Goal: Task Accomplishment & Management: Use online tool/utility

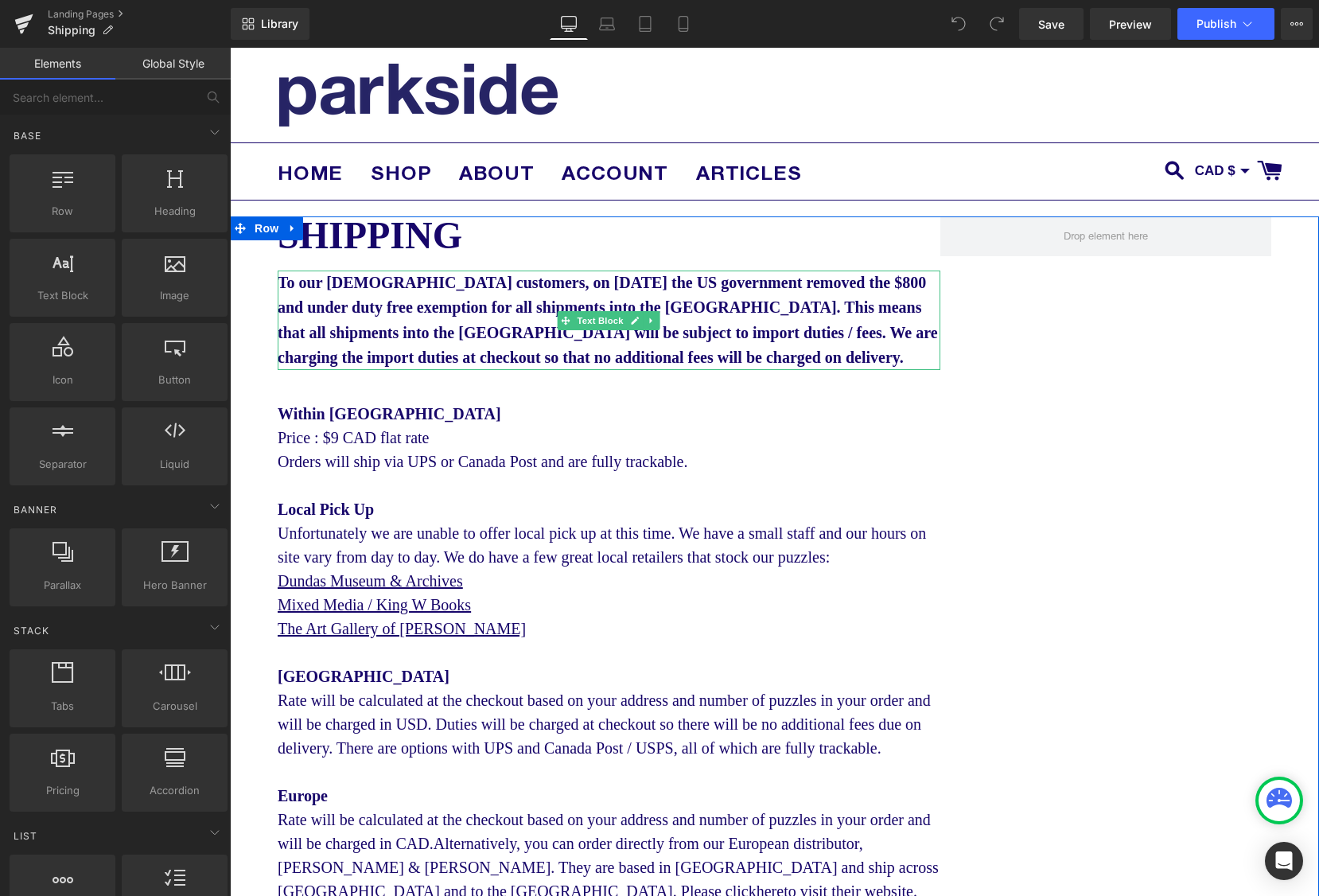
click at [283, 283] on span "To our [DEMOGRAPHIC_DATA] customers, on [DATE] the US government removed the $8…" at bounding box center [608, 320] width 661 height 92
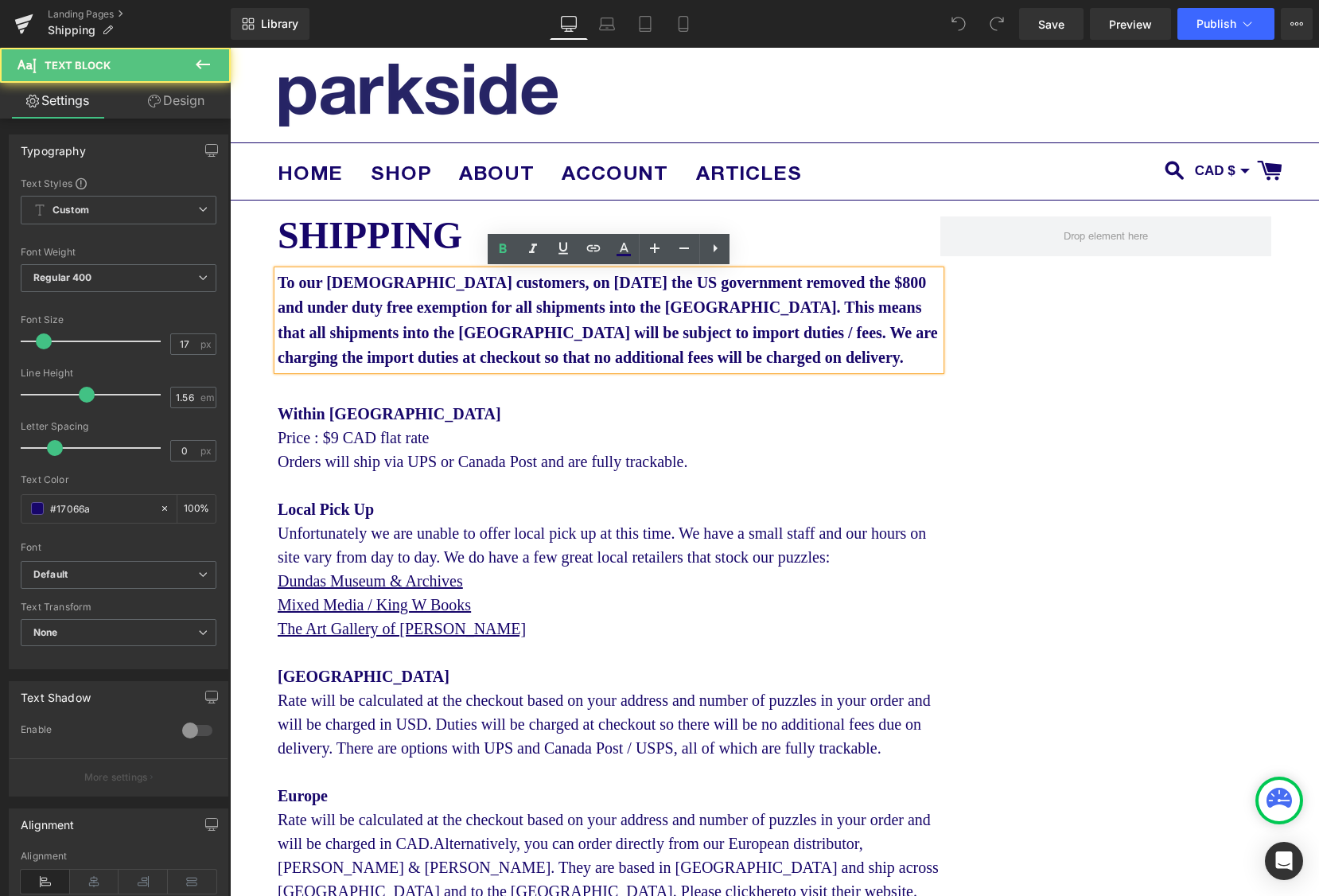
click at [280, 280] on span "To our [DEMOGRAPHIC_DATA] customers, on [DATE] the US government removed the $8…" at bounding box center [608, 320] width 661 height 92
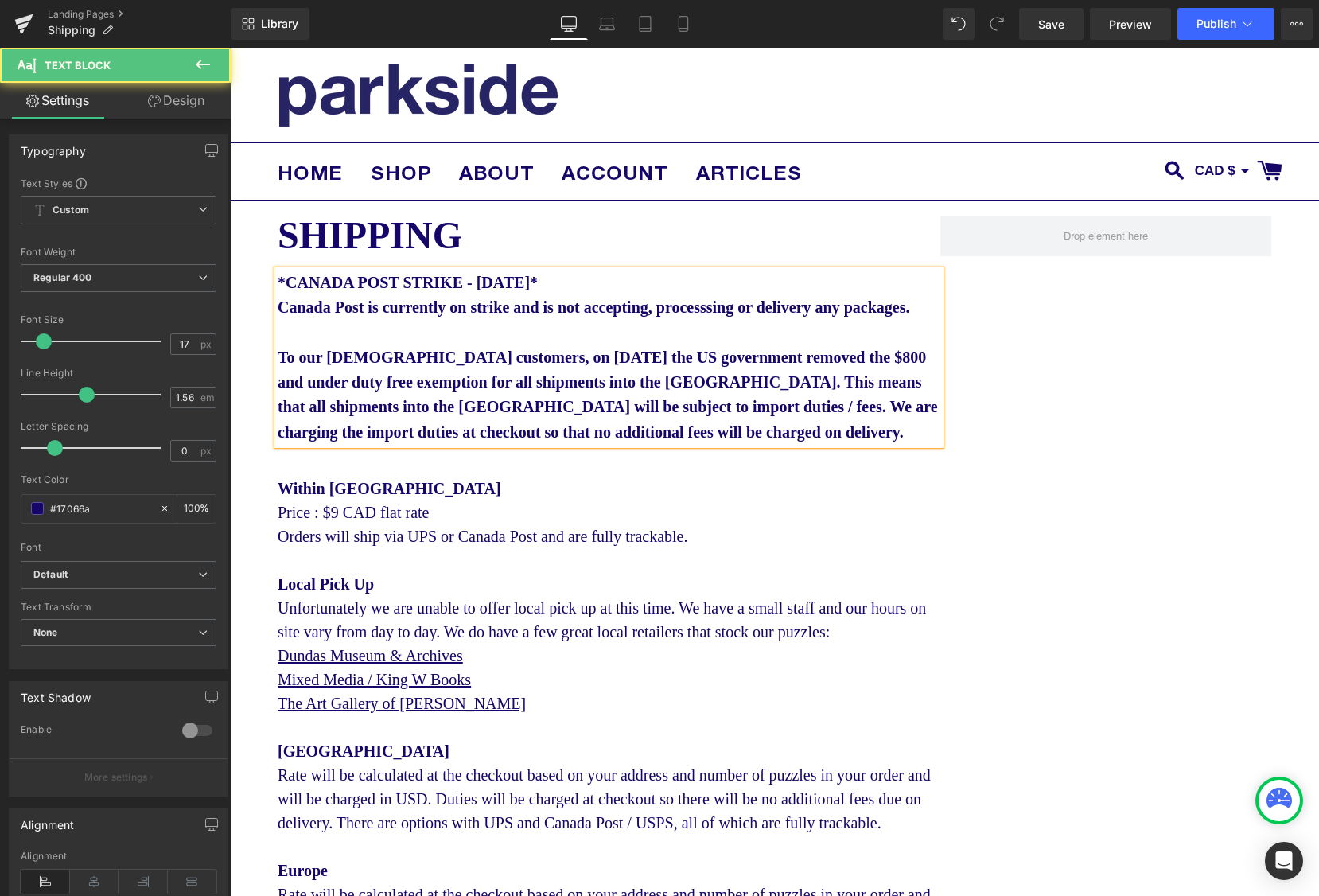
click at [740, 316] on b "*CANADA POST STRIKE - [DATE]* Canada Post is currently on strike and is not acc…" at bounding box center [594, 295] width 632 height 42
click at [758, 309] on b "*CANADA POST STRIKE - [DATE]* Canada Post is currently on strike and is not acc…" at bounding box center [594, 295] width 632 height 42
drag, startPoint x: 723, startPoint y: 343, endPoint x: 696, endPoint y: 338, distance: 27.5
click at [723, 320] on p "*CANADA POST STRIKE - [DATE]* Canada Post is currently on strike and is not acc…" at bounding box center [609, 295] width 663 height 50
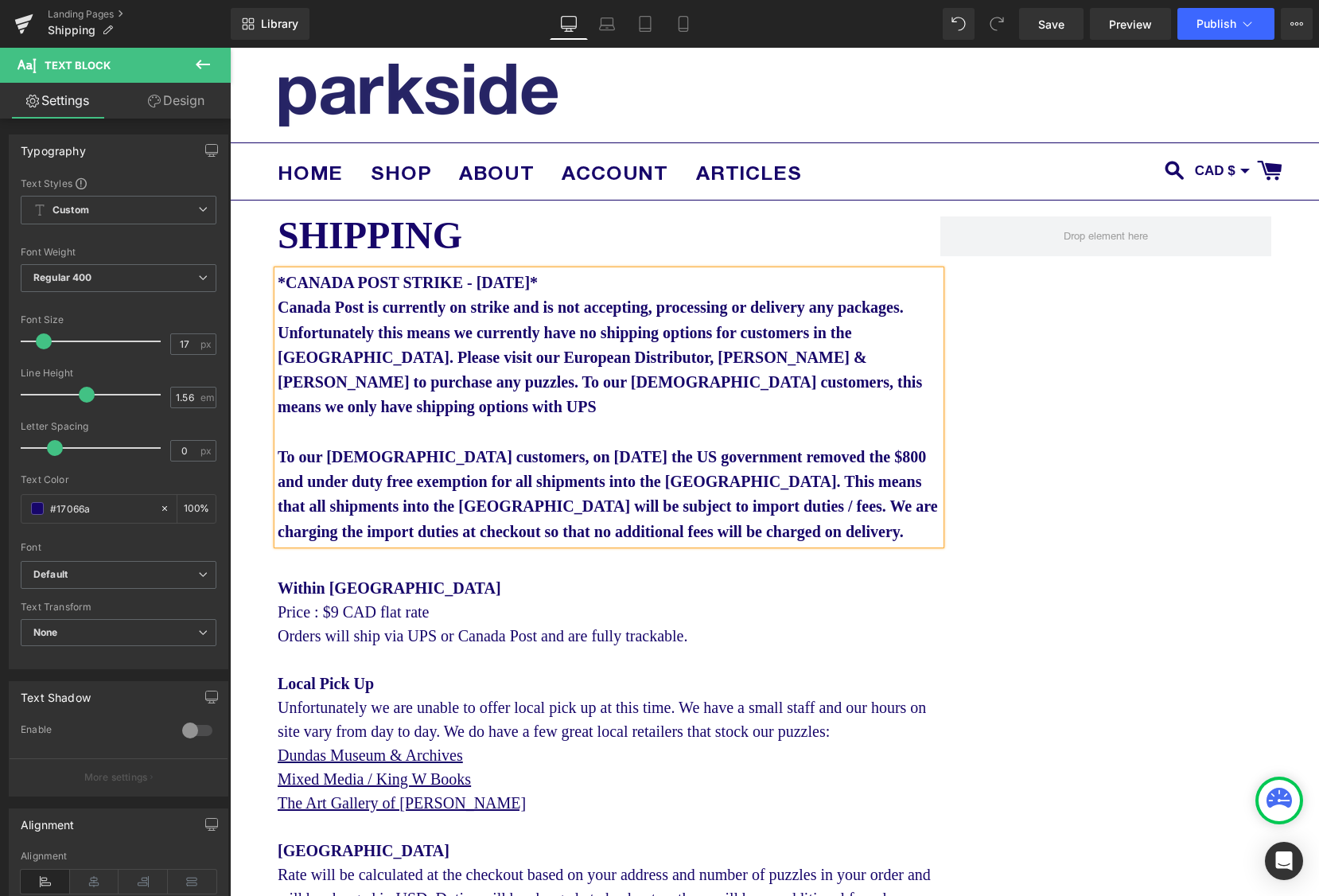
click at [522, 377] on b "*CANADA POST STRIKE - [DATE]* Canada Post is currently on strike and is not acc…" at bounding box center [600, 344] width 645 height 141
click at [609, 381] on b "*CANADA POST STRIKE - [DATE]* Canada Post is currently on strike and is not acc…" at bounding box center [600, 344] width 645 height 141
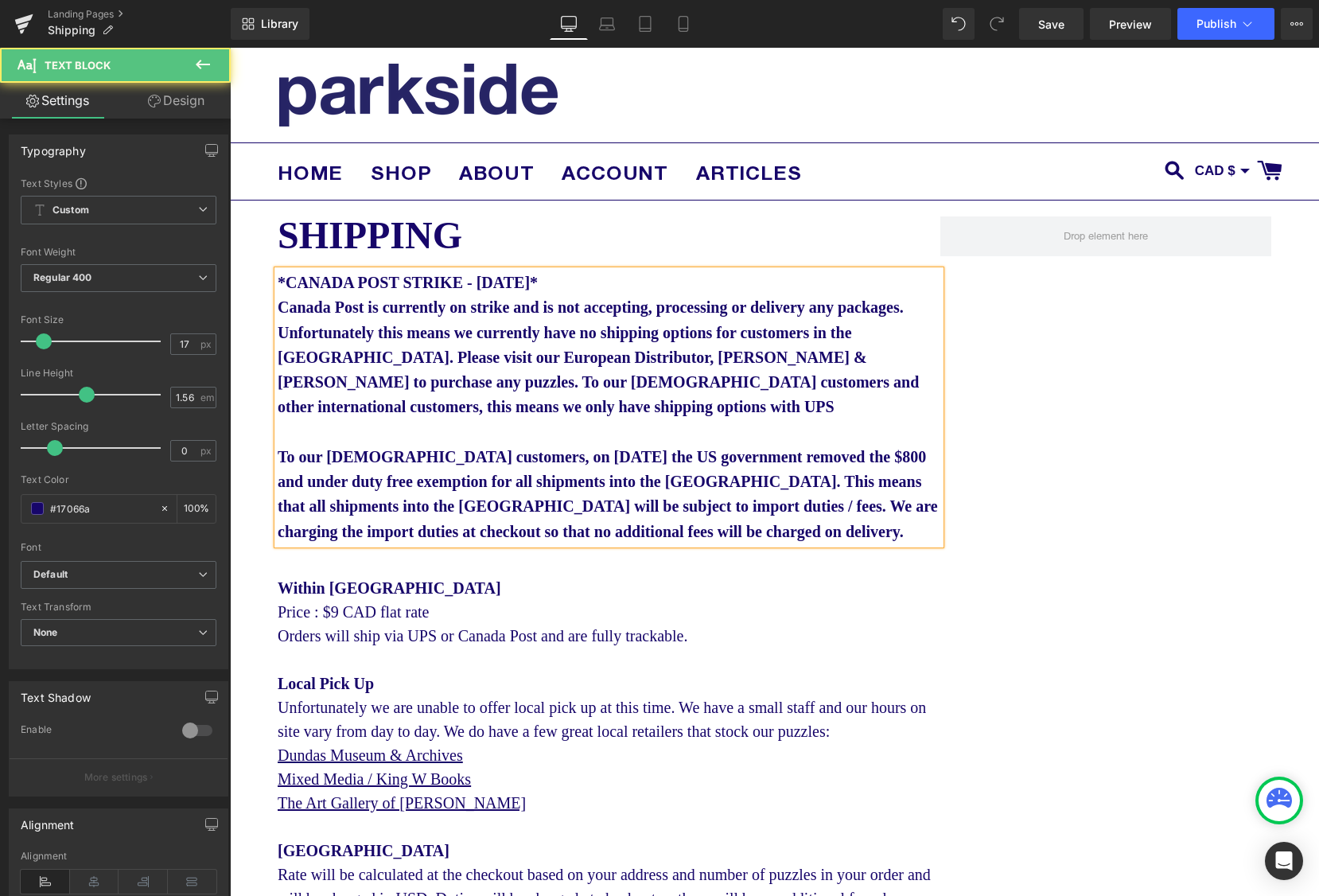
click at [641, 412] on p "*CANADA POST STRIKE - [DATE]* Canada Post is currently on strike and is not acc…" at bounding box center [609, 345] width 663 height 150
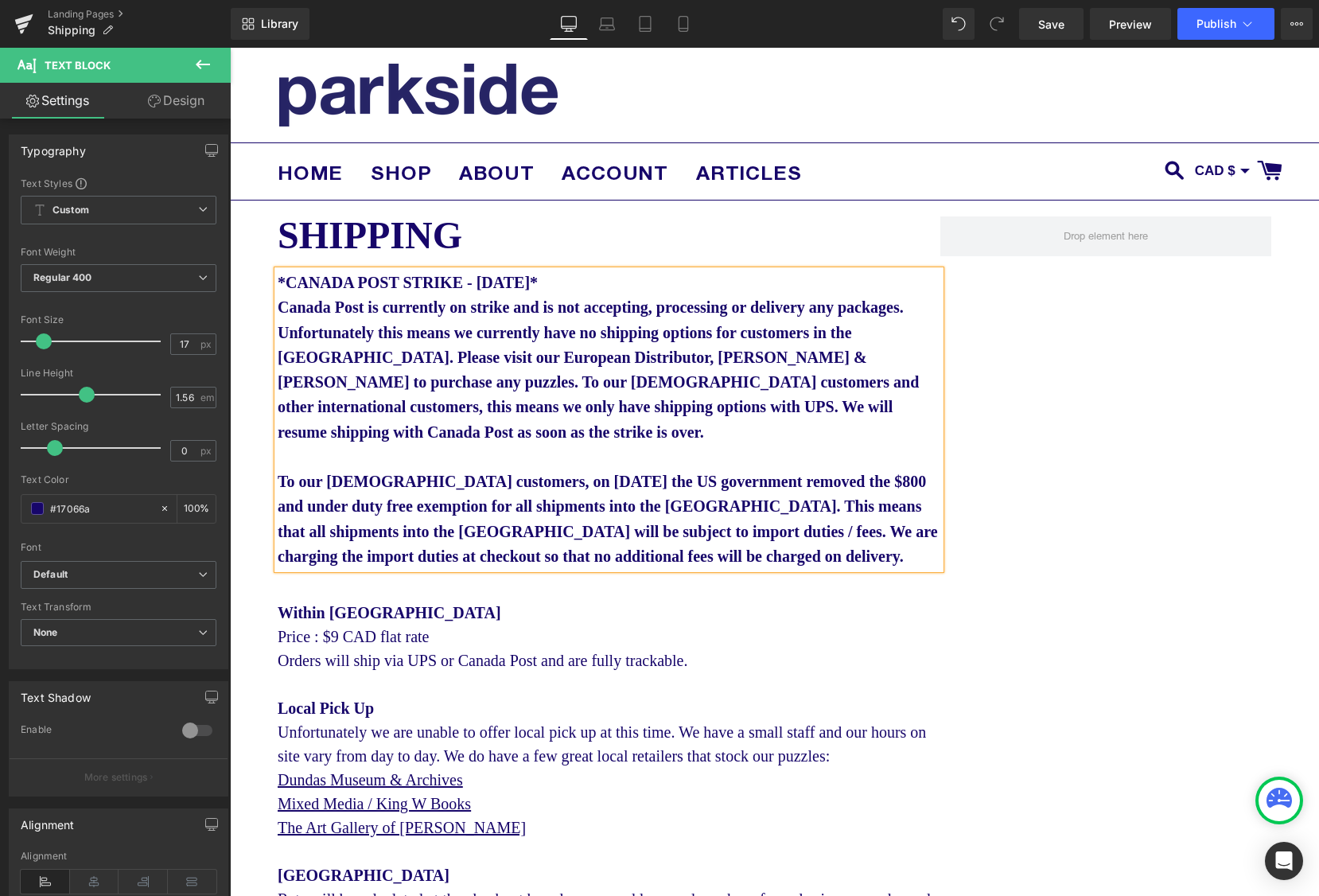
click at [329, 466] on p at bounding box center [609, 457] width 663 height 25
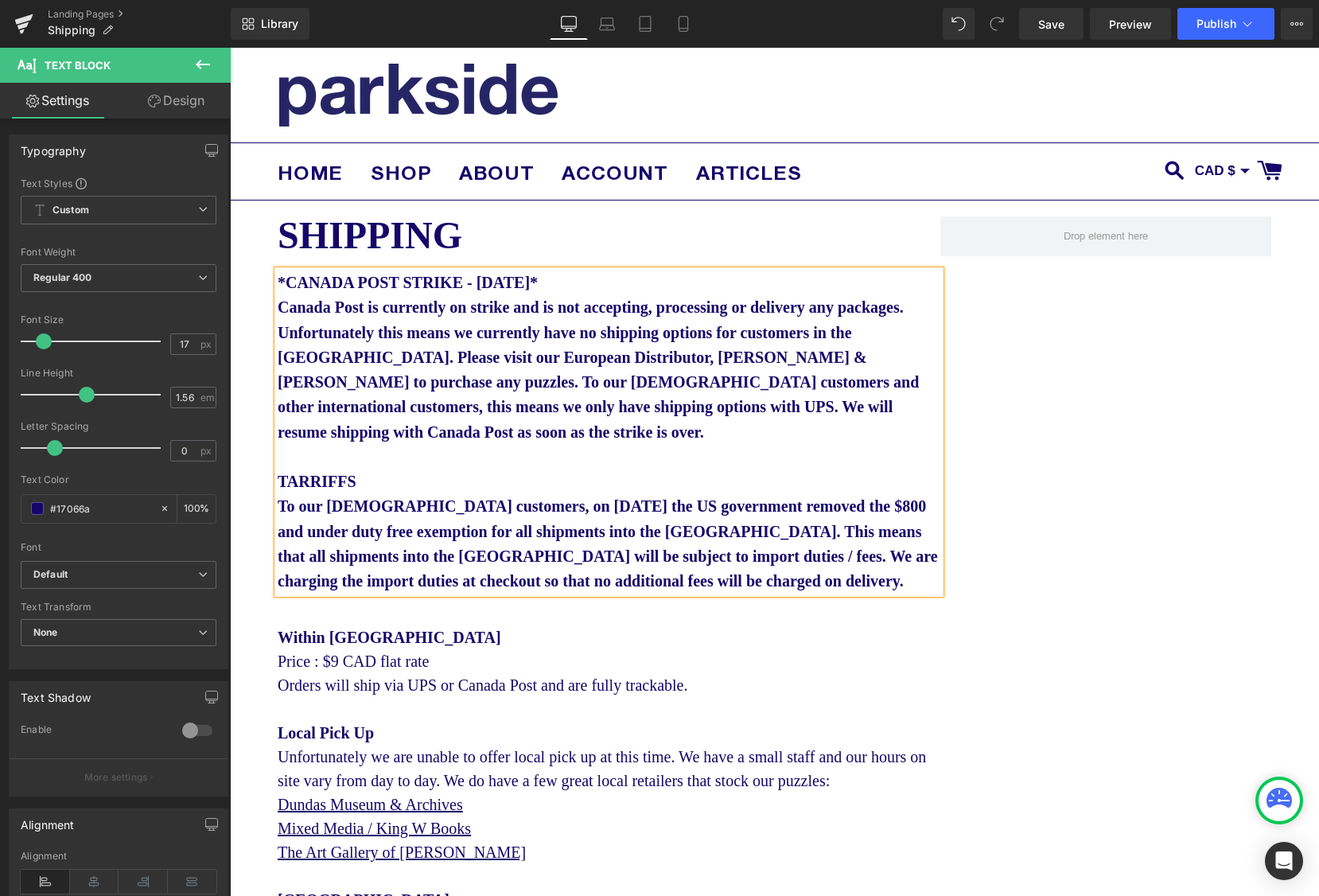
click at [300, 487] on span "TARRIFFS" at bounding box center [317, 481] width 79 height 17
click at [358, 486] on p "TARIFFS" at bounding box center [609, 469] width 663 height 50
click at [280, 485] on span "TARIFFS - August" at bounding box center [341, 481] width 128 height 17
click at [453, 486] on p "US TARIFFS - August" at bounding box center [609, 469] width 663 height 50
drag, startPoint x: 279, startPoint y: 482, endPoint x: 285, endPoint y: 523, distance: 41.4
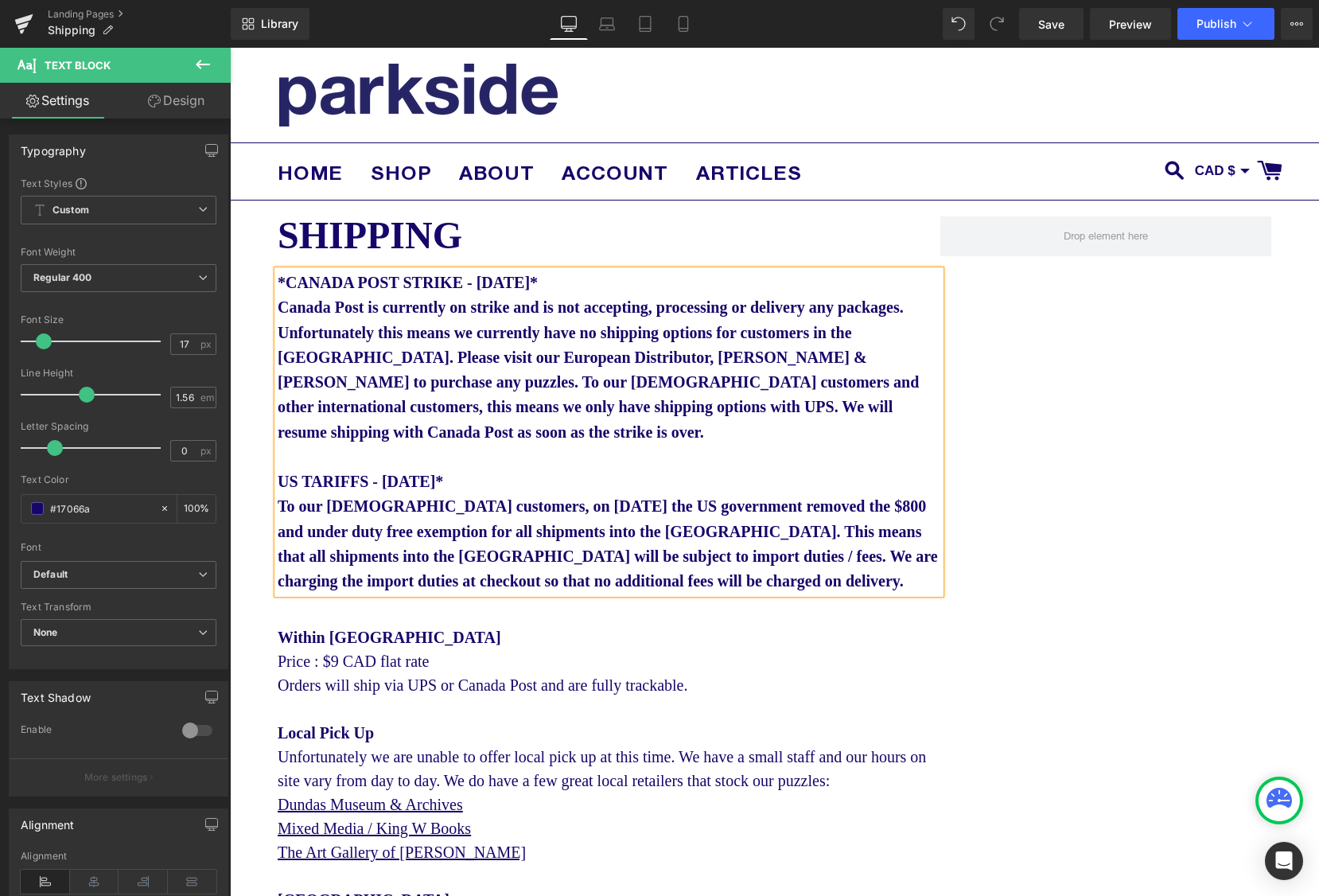
click at [279, 482] on span "US TARIFFS - [DATE]*" at bounding box center [360, 481] width 166 height 17
drag, startPoint x: 284, startPoint y: 310, endPoint x: 287, endPoint y: 345, distance: 35.1
click at [284, 310] on b "*CANADA POST STRIKE - [DATE]* Canada Post is currently on strike and is not acc…" at bounding box center [598, 357] width 641 height 167
click at [512, 281] on b "*CANADA POST STRIKE - [DATE]* As of [DATE] Canada Post is currently on strike a…" at bounding box center [604, 357] width 652 height 167
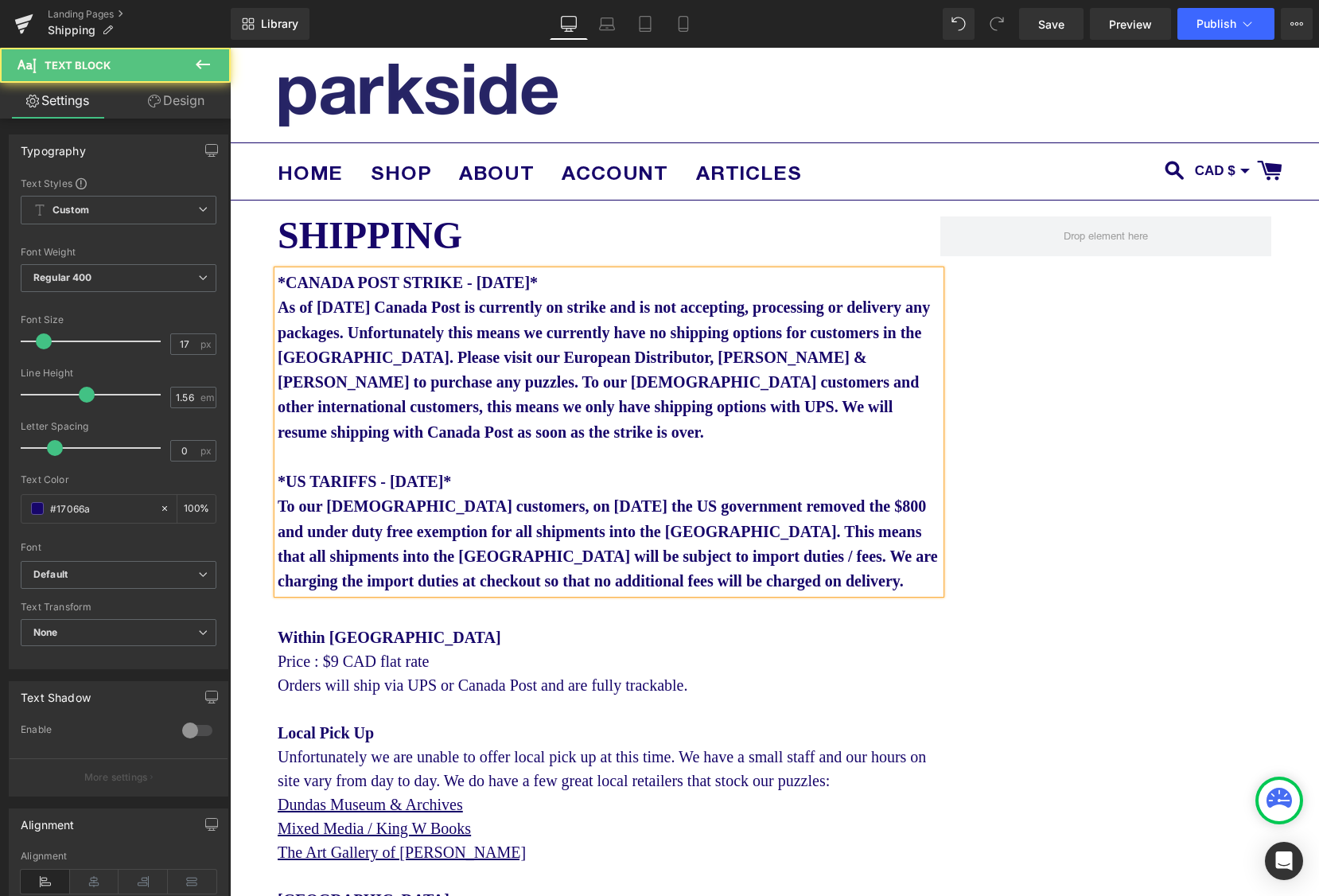
drag, startPoint x: 633, startPoint y: 284, endPoint x: 271, endPoint y: 284, distance: 362.0
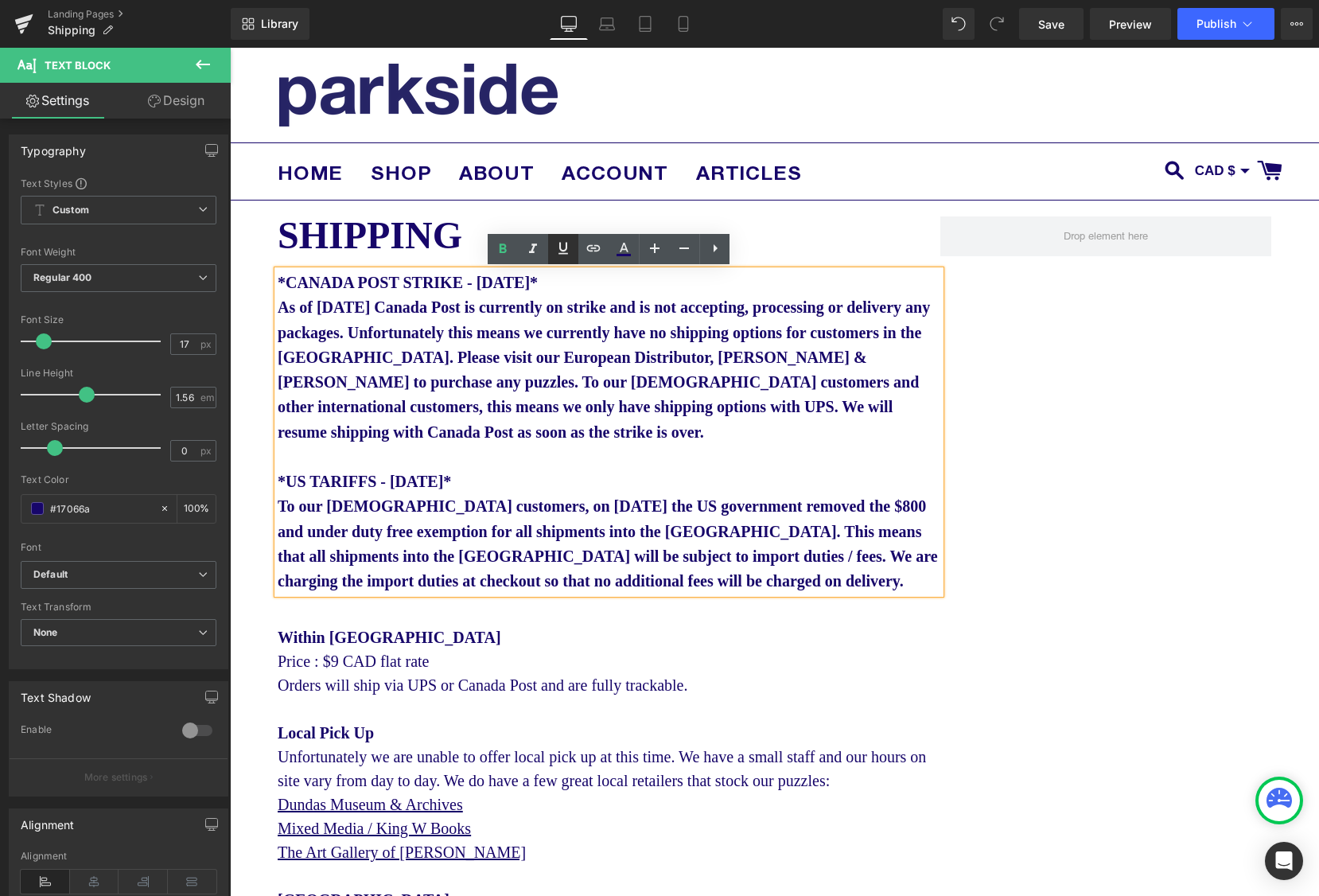
click at [561, 244] on icon at bounding box center [563, 248] width 19 height 19
drag, startPoint x: 500, startPoint y: 485, endPoint x: 287, endPoint y: 480, distance: 213.1
click at [564, 245] on icon at bounding box center [563, 248] width 19 height 19
click at [690, 494] on p "*US TARIFFS - [DATE]*" at bounding box center [609, 469] width 663 height 50
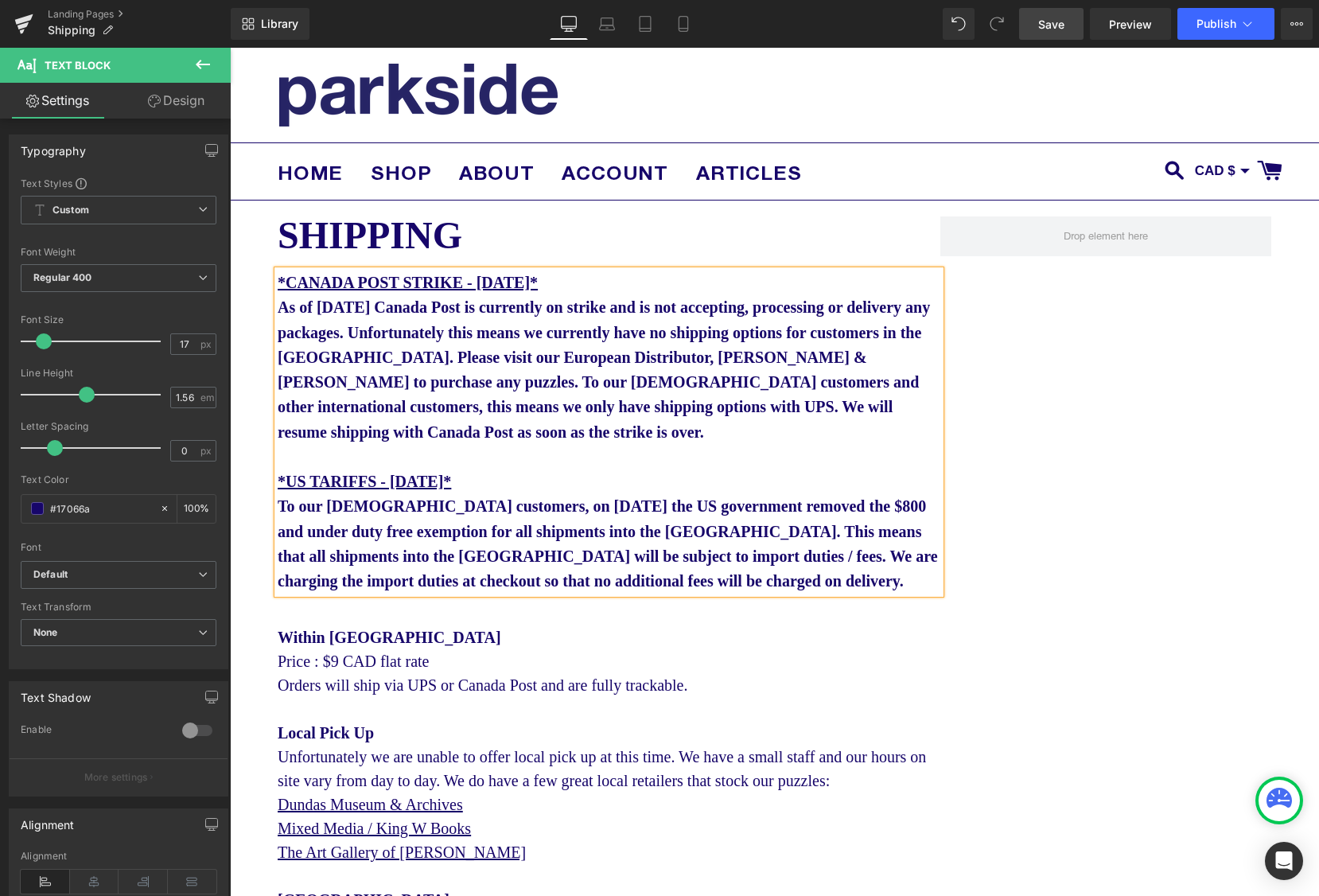
click at [1036, 26] on link "Save" at bounding box center [1052, 24] width 64 height 32
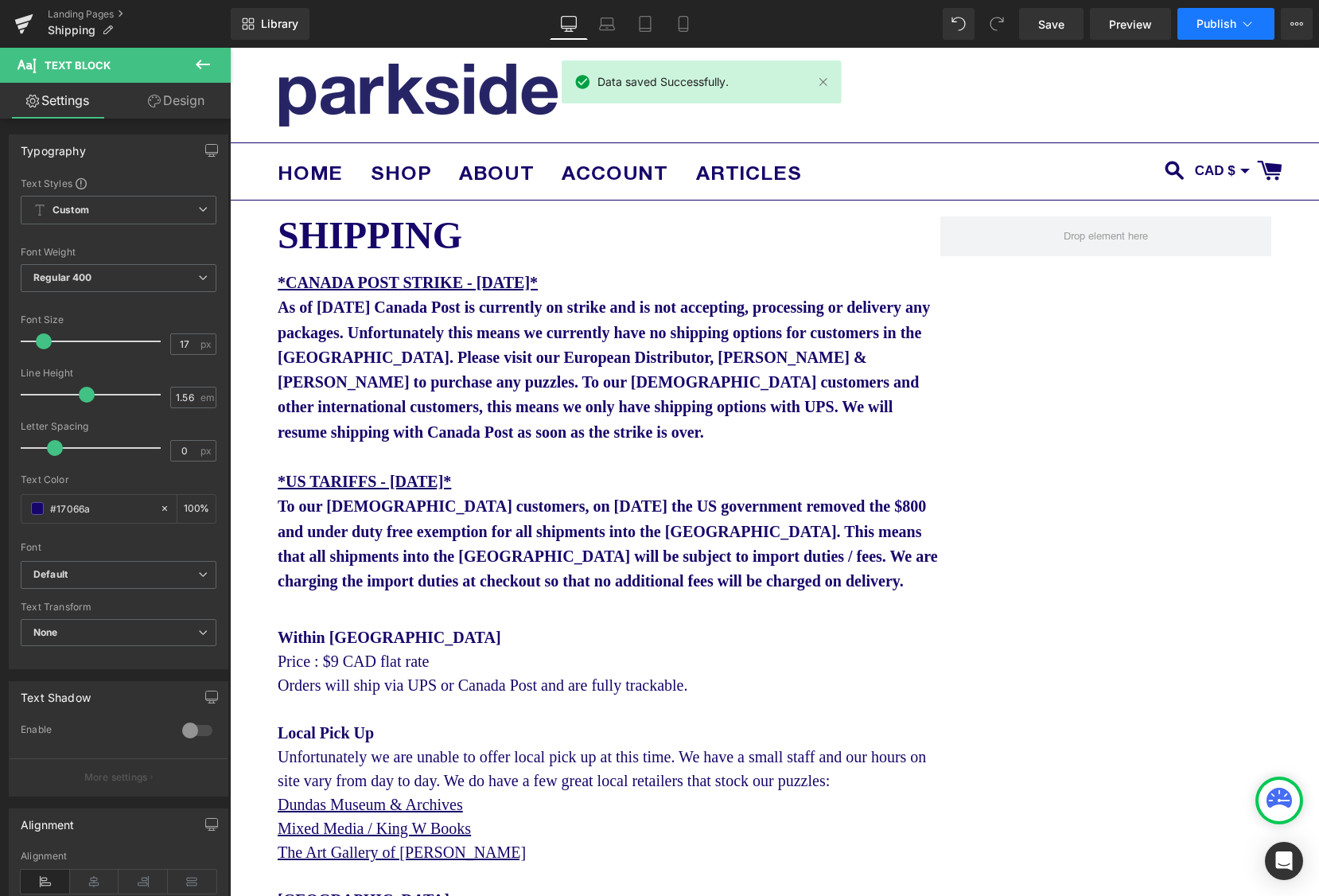
click at [1215, 24] on span "Publish" at bounding box center [1217, 23] width 40 height 12
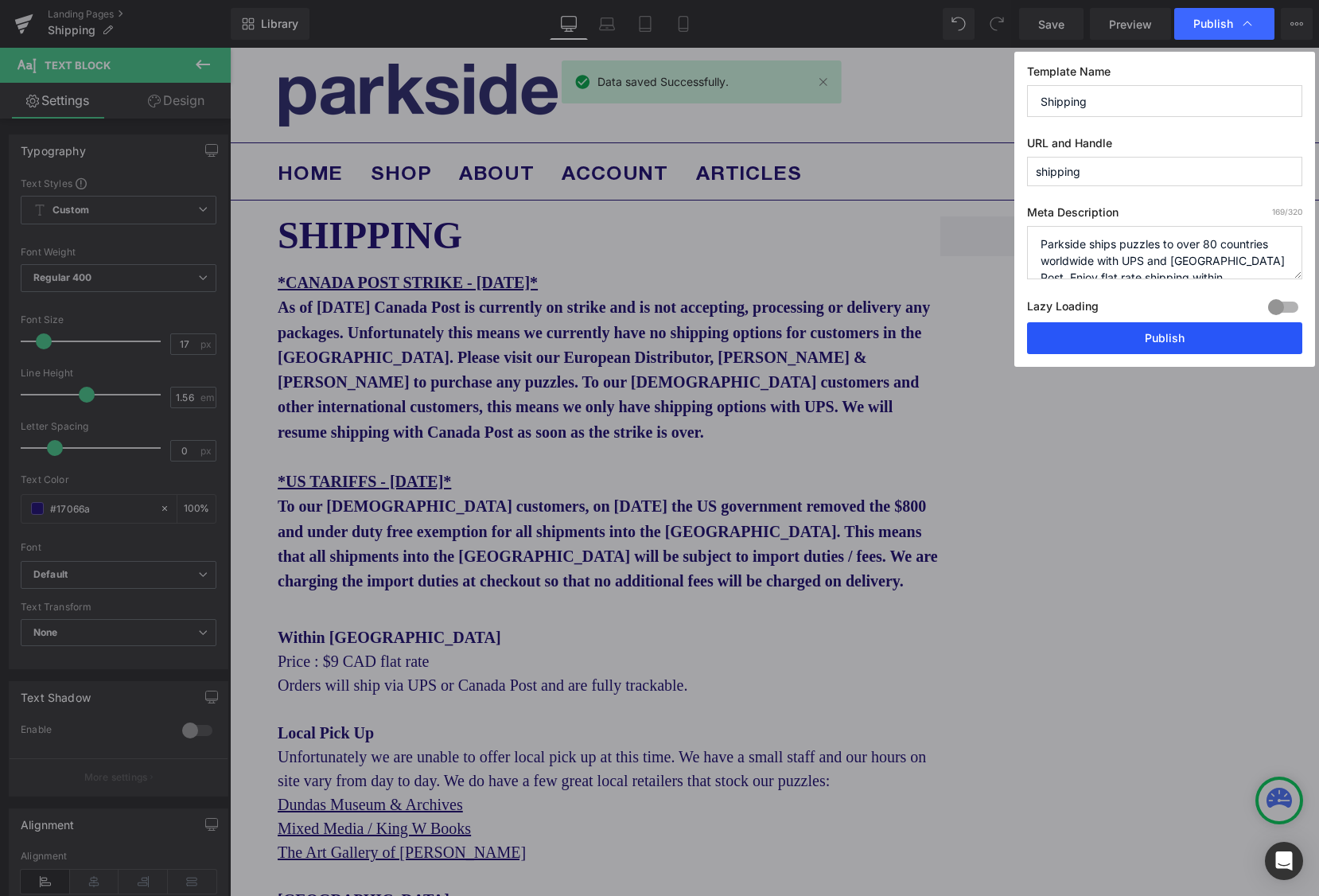
click at [1172, 338] on button "Publish" at bounding box center [1164, 338] width 275 height 32
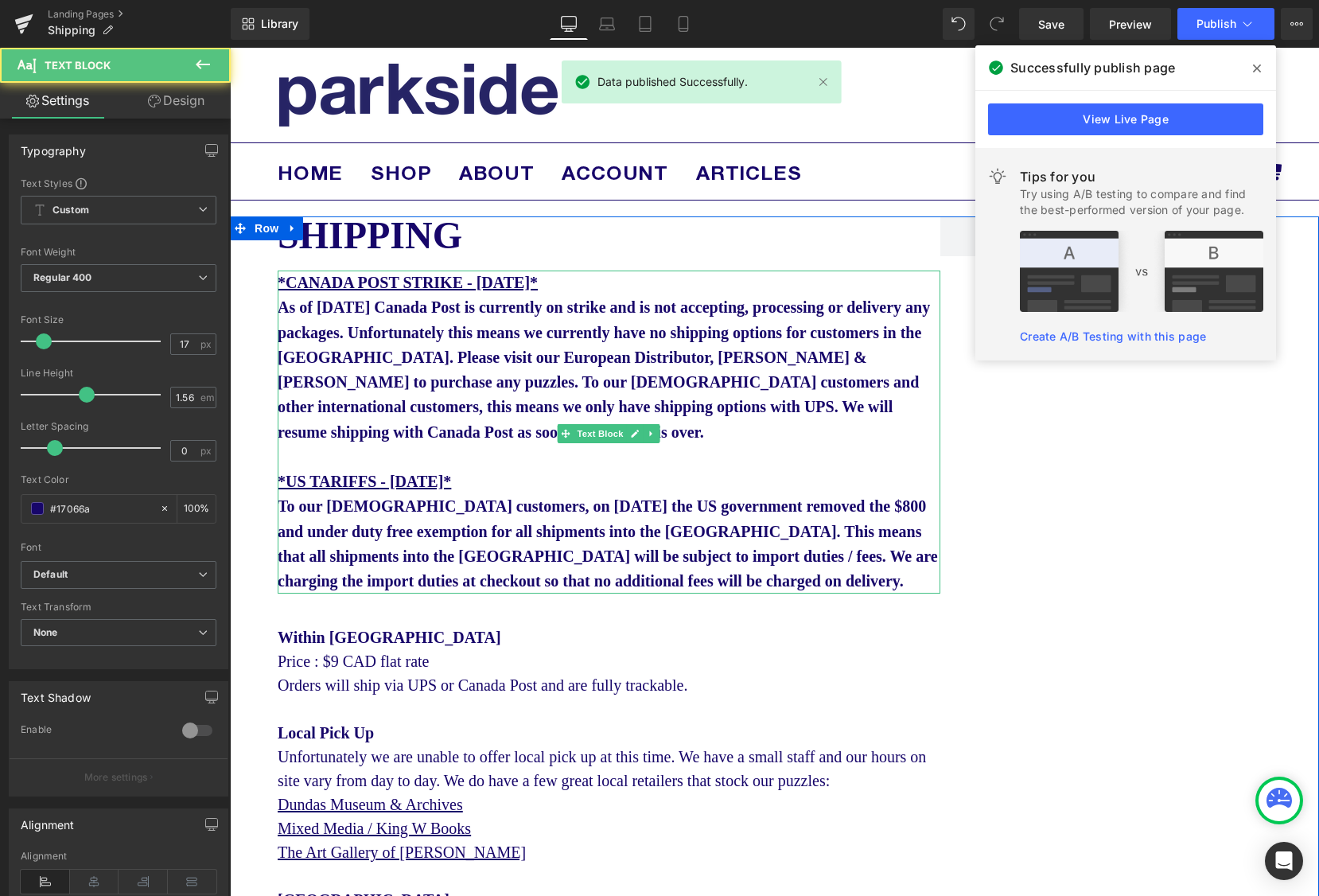
click at [730, 431] on p "*CANADA POST STRIKE - [DATE]* As of [DATE] Canada Post is currently on strike a…" at bounding box center [609, 357] width 663 height 174
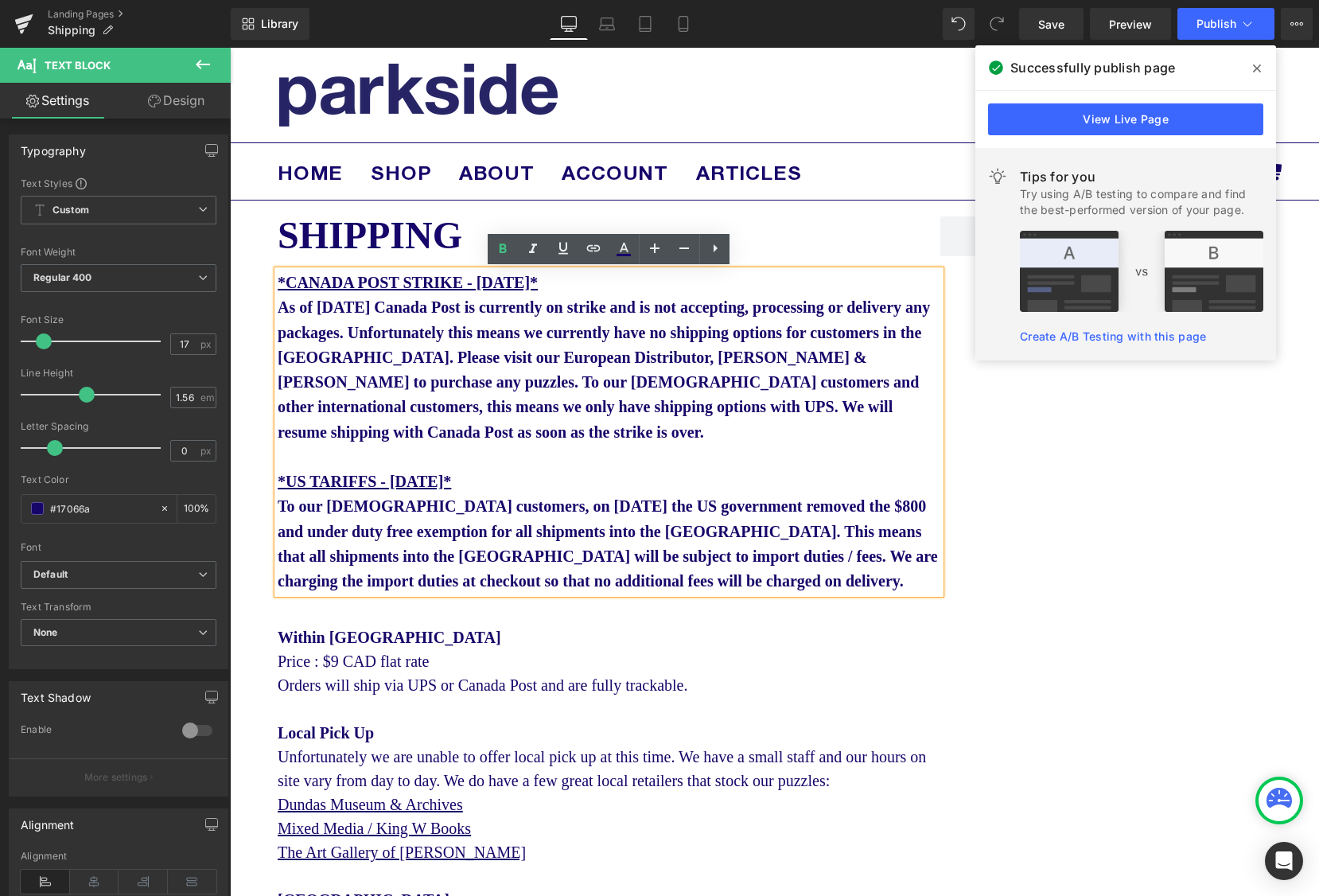
drag, startPoint x: 772, startPoint y: 409, endPoint x: 777, endPoint y: 430, distance: 21.6
click at [771, 409] on b "*CANADA POST STRIKE - [DATE]* As of [DATE] Canada Post is currently on strike a…" at bounding box center [604, 357] width 652 height 167
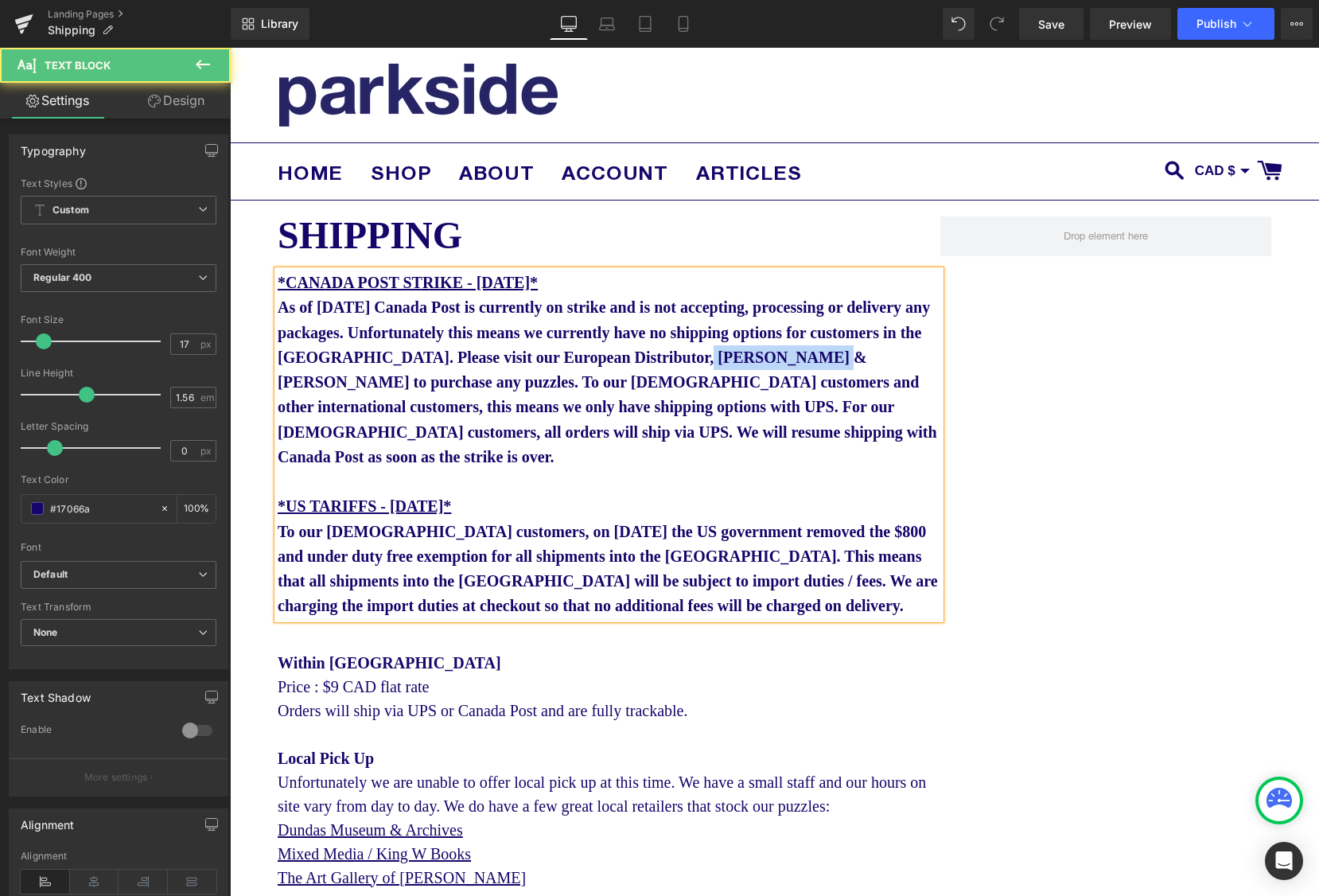
drag, startPoint x: 398, startPoint y: 383, endPoint x: 353, endPoint y: 365, distance: 48.5
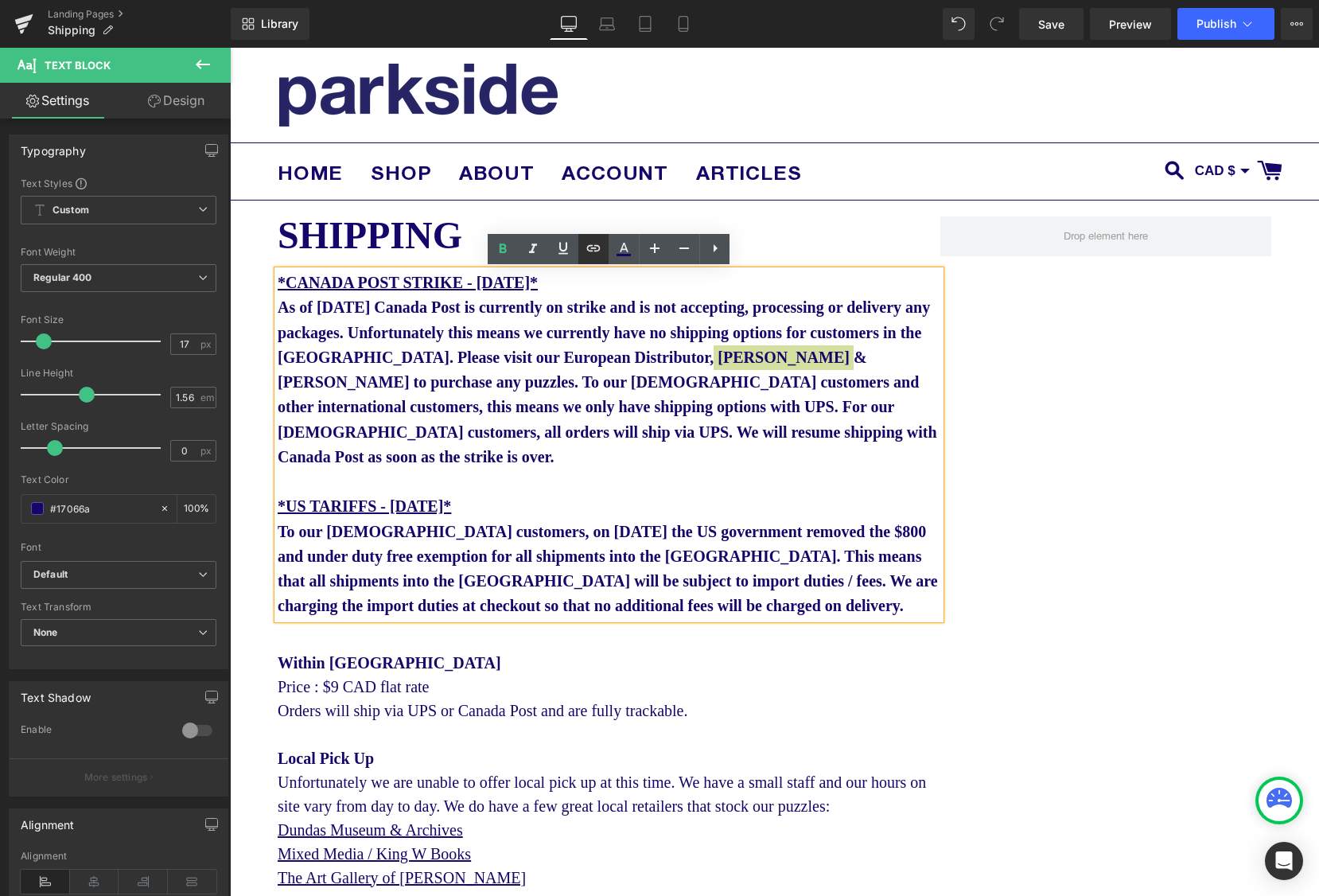
click at [597, 245] on icon at bounding box center [594, 248] width 19 height 19
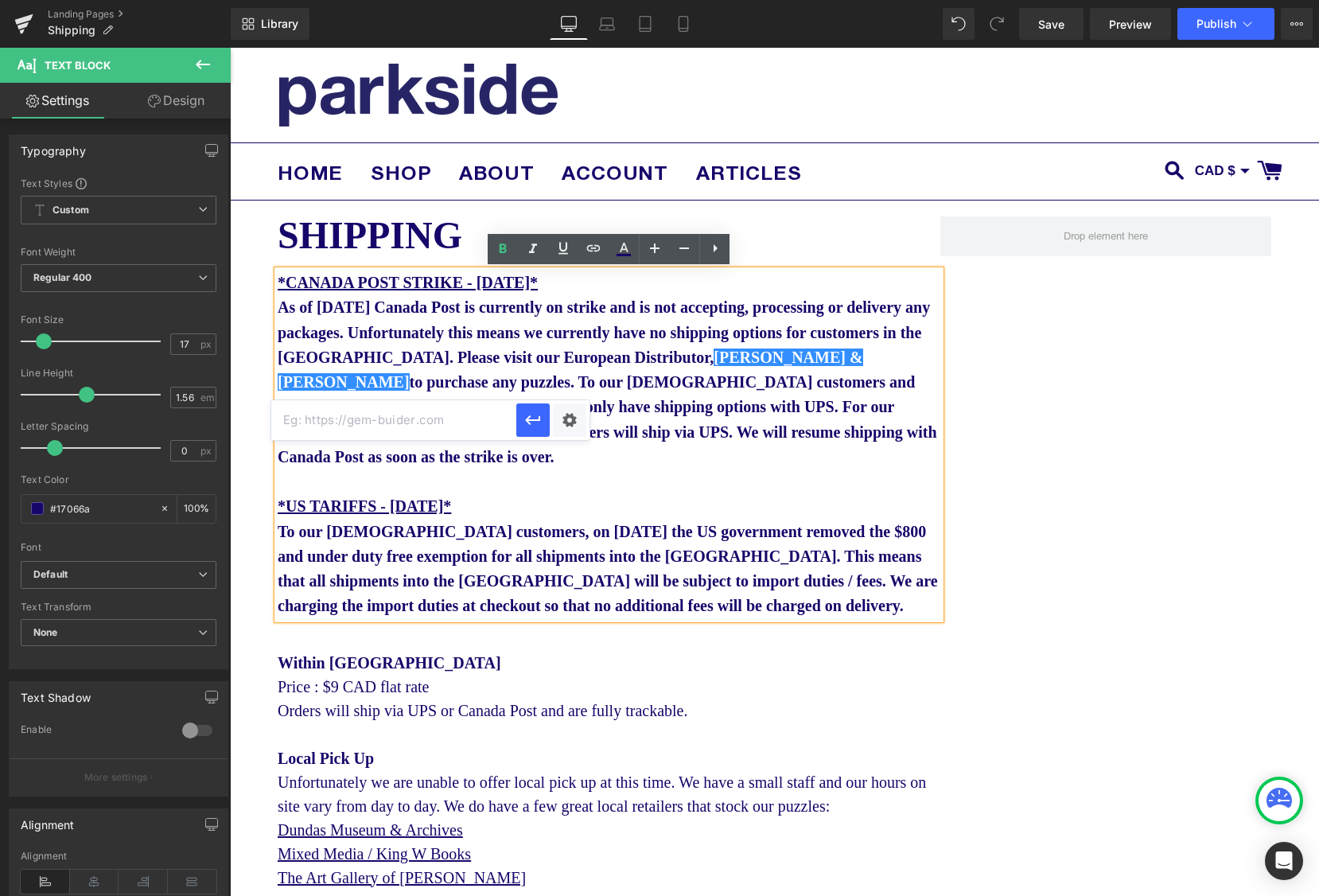
click at [456, 423] on input "text" at bounding box center [394, 420] width 245 height 40
paste input "[URL][DOMAIN_NAME]"
type input "[URL][DOMAIN_NAME]"
click at [566, 0] on div "Text Color Highlight Color #333333 Edit or remove link: Edit - Unlink - Cancel …" at bounding box center [659, 0] width 1319 height 0
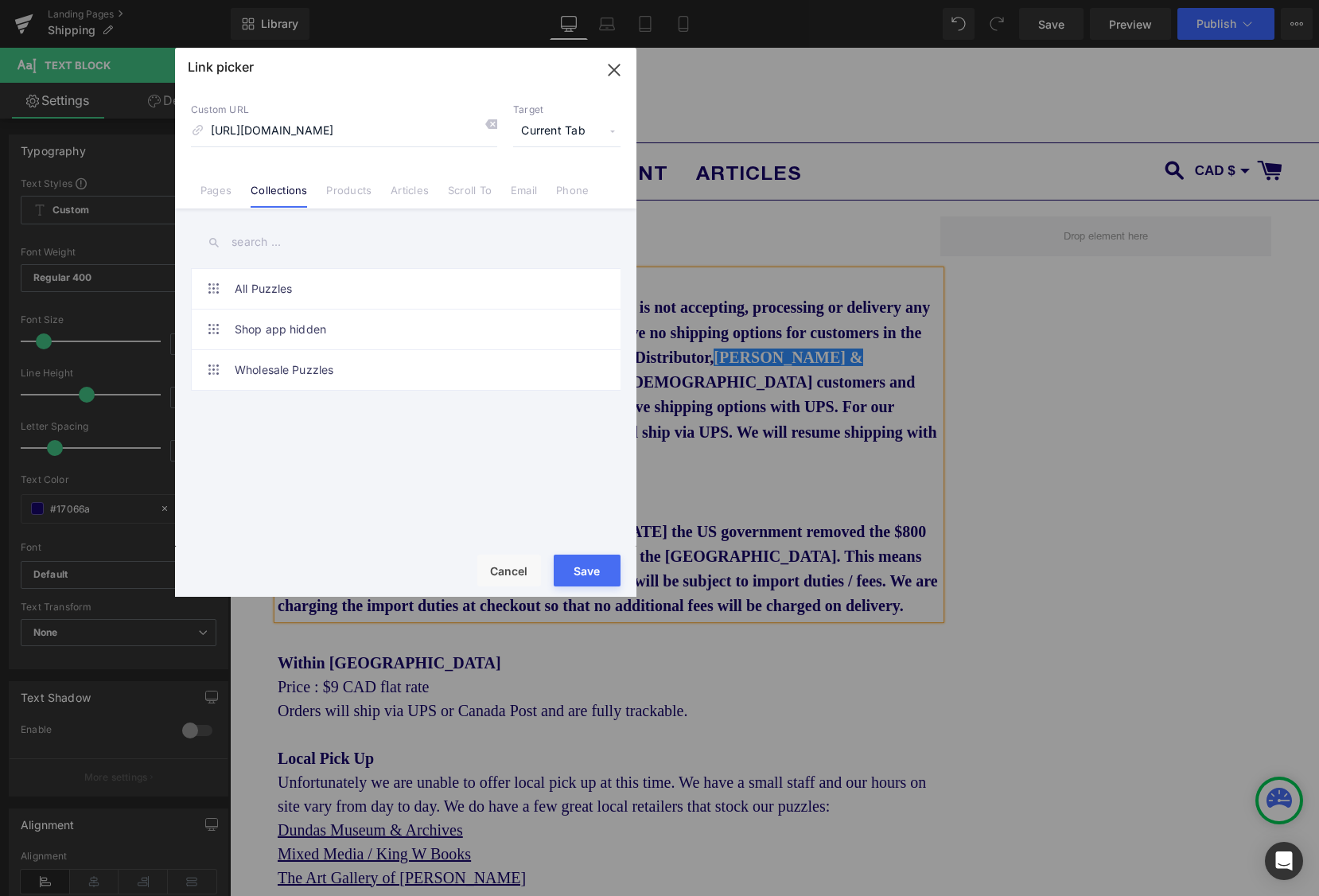
click at [592, 134] on span "Current Tab" at bounding box center [566, 132] width 107 height 30
click at [560, 186] on li "New Tab" at bounding box center [567, 188] width 123 height 27
click at [597, 574] on button "Save" at bounding box center [587, 571] width 66 height 32
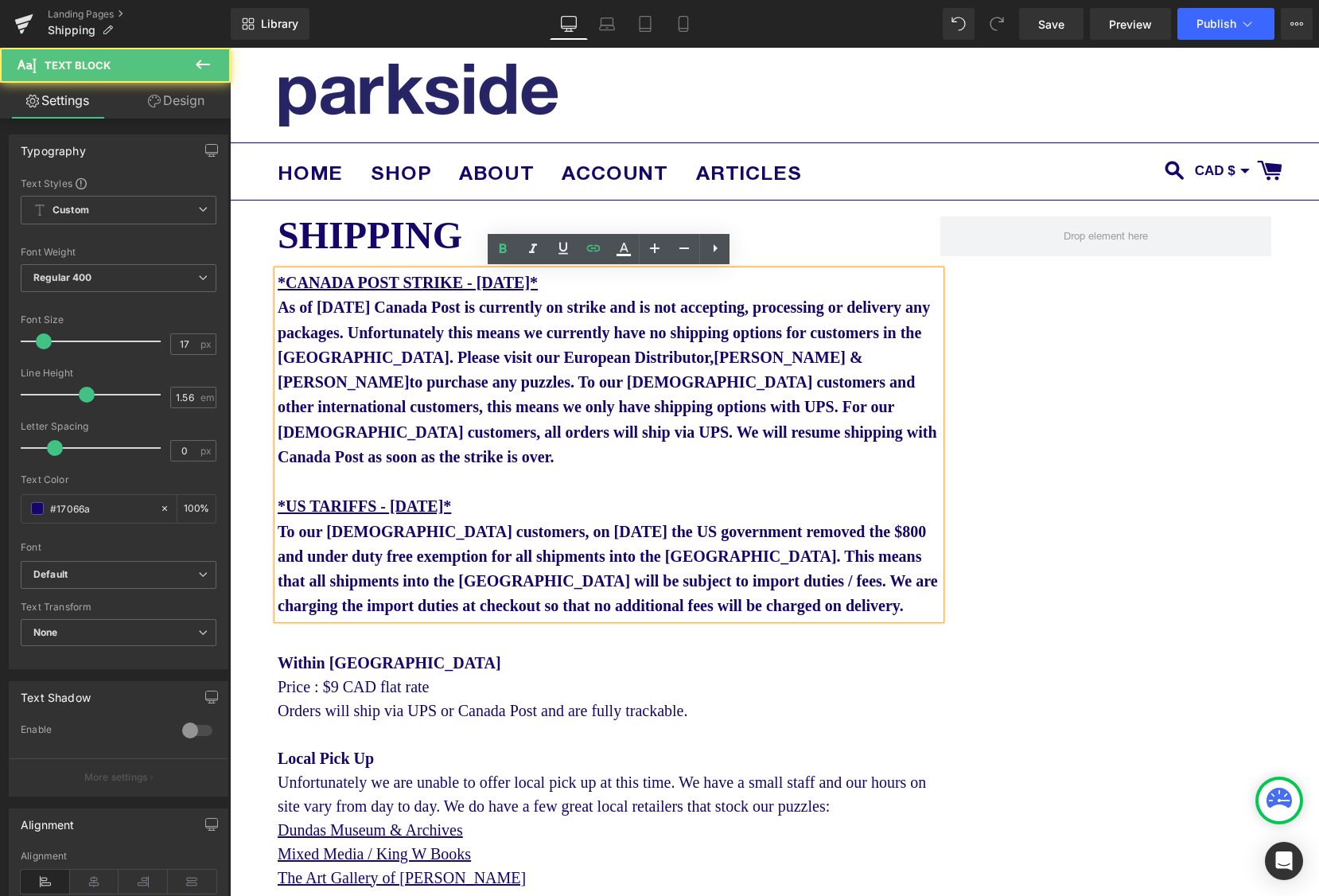
click at [753, 472] on p "*US TARIFFS - [DATE]*" at bounding box center [609, 494] width 663 height 50
click at [567, 434] on b "*CANADA POST STRIKE - [DATE]* As of [DATE] Canada Post is currently on strike a…" at bounding box center [608, 370] width 660 height 192
click at [645, 487] on p "*US TARIFFS - [DATE]*" at bounding box center [609, 494] width 663 height 50
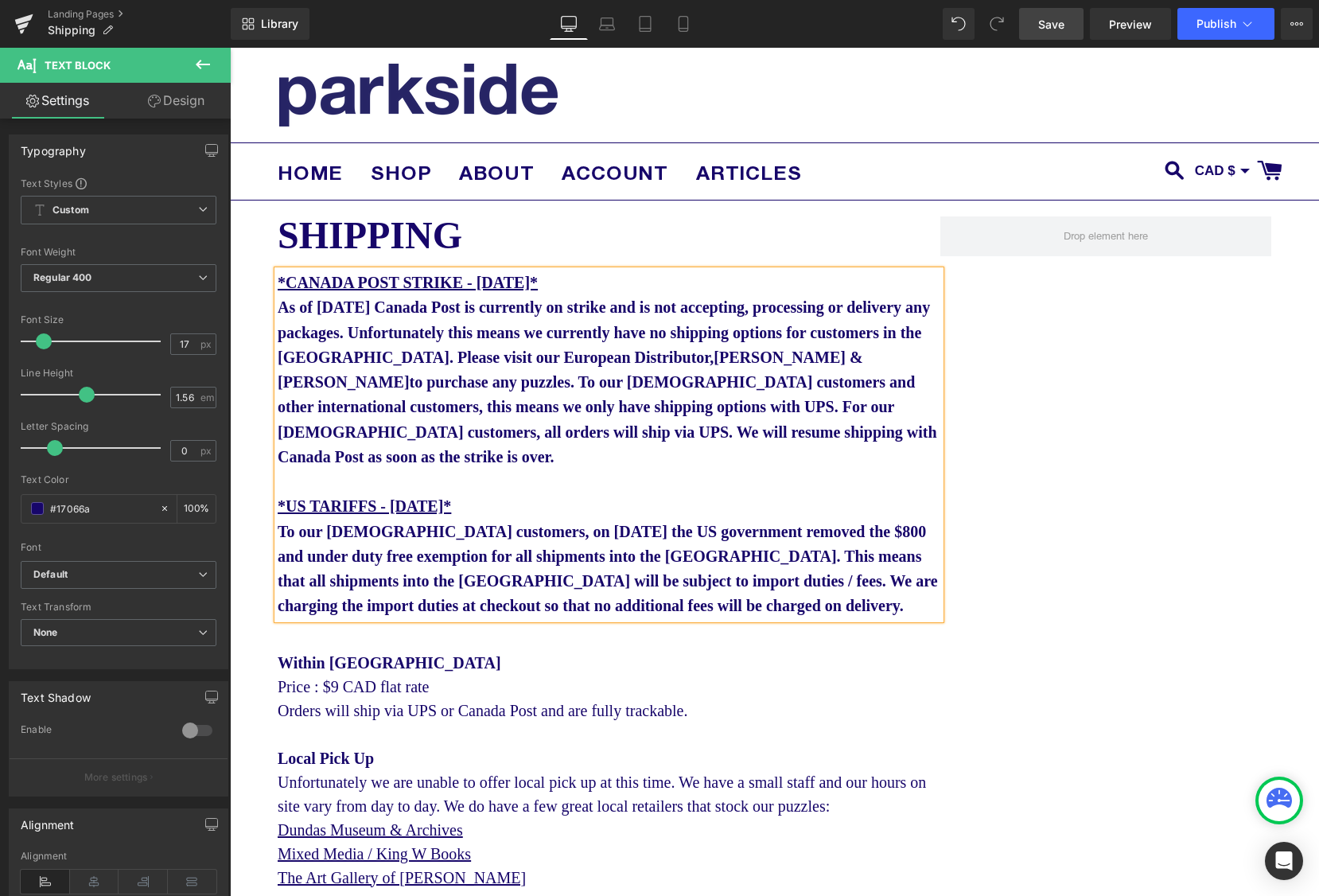
click at [1042, 24] on span "Save" at bounding box center [1052, 25] width 27 height 17
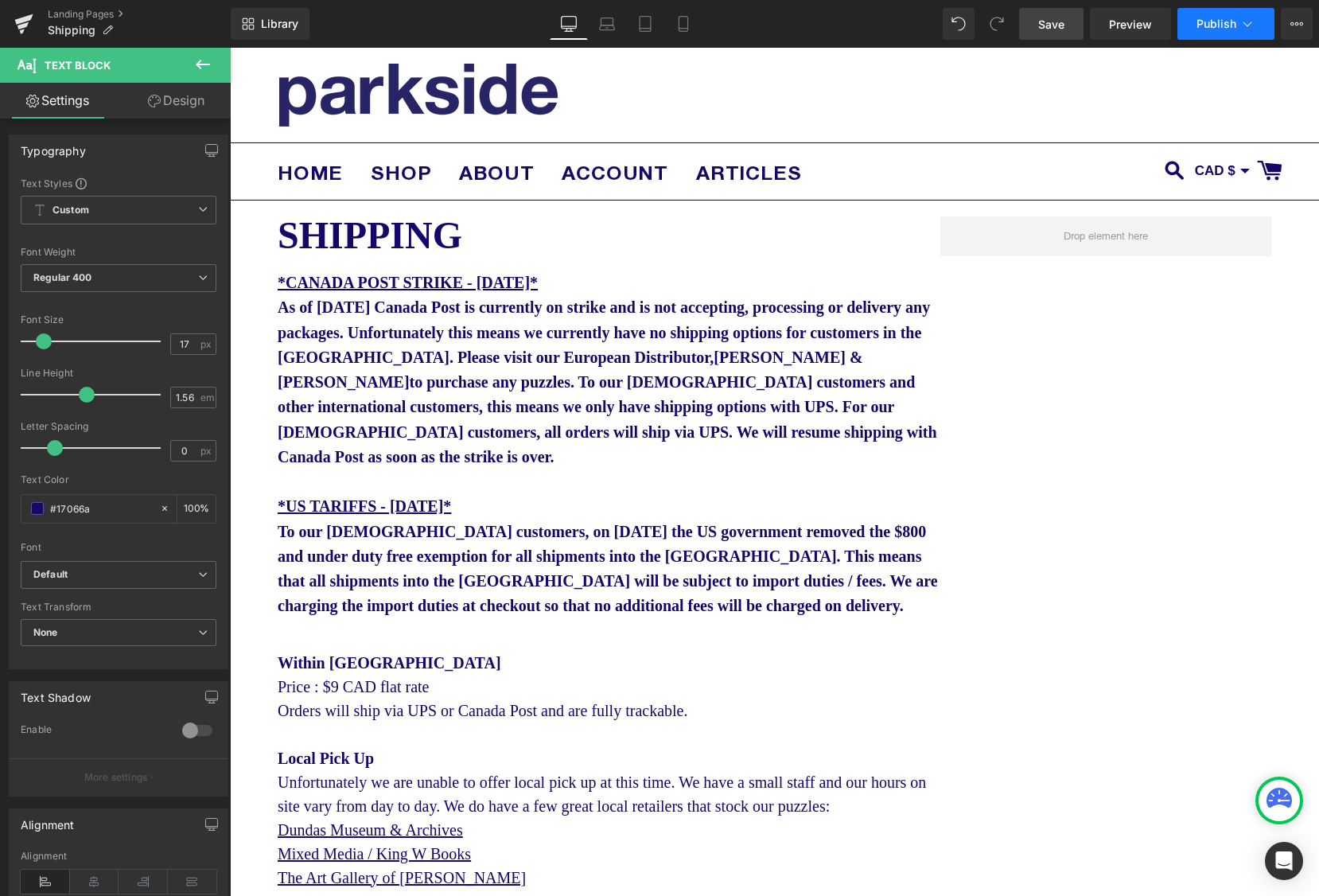
click at [1222, 25] on span "Publish" at bounding box center [1217, 23] width 40 height 12
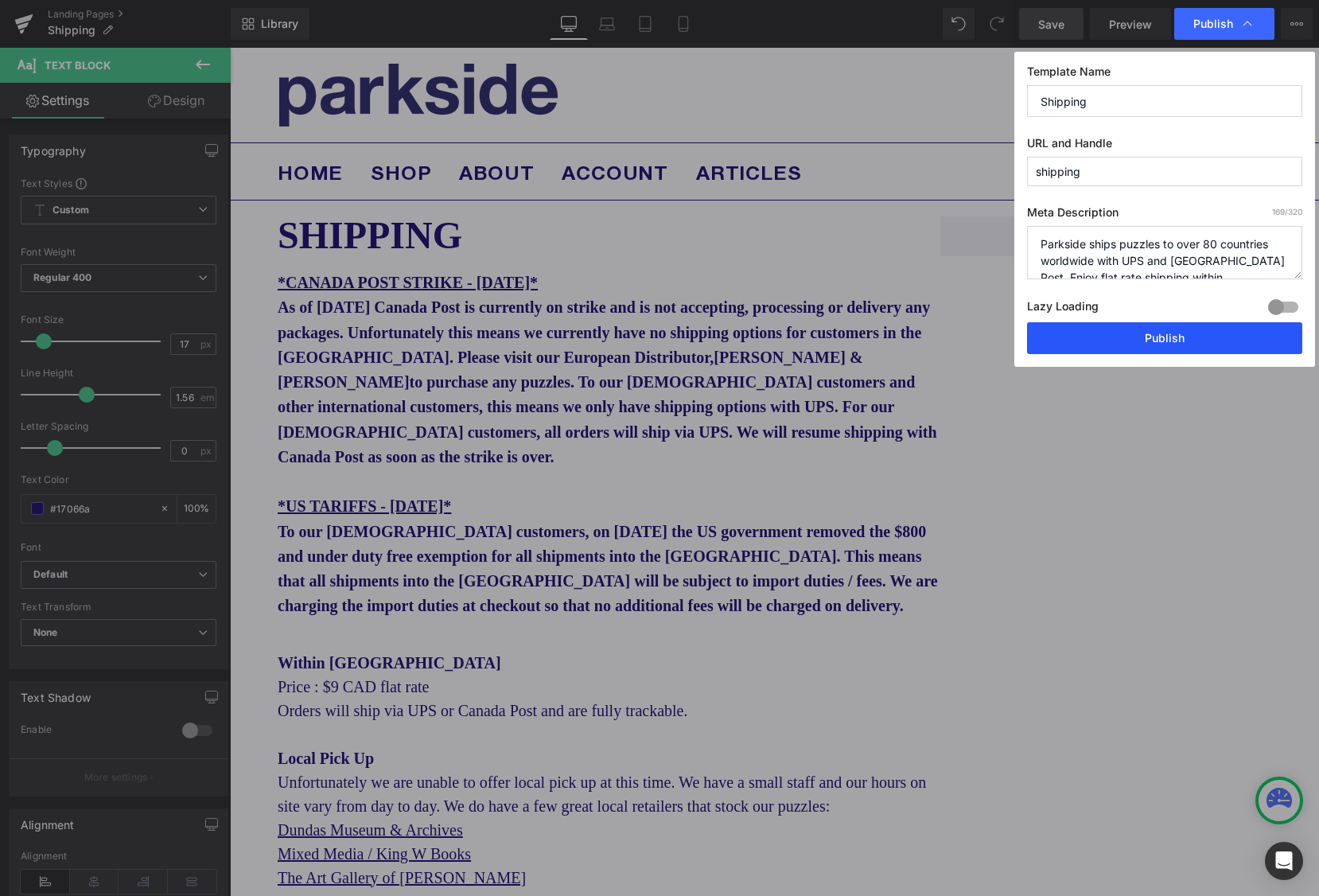
drag, startPoint x: 1183, startPoint y: 337, endPoint x: 1029, endPoint y: 265, distance: 170.0
click at [1183, 337] on button "Publish" at bounding box center [1164, 338] width 275 height 32
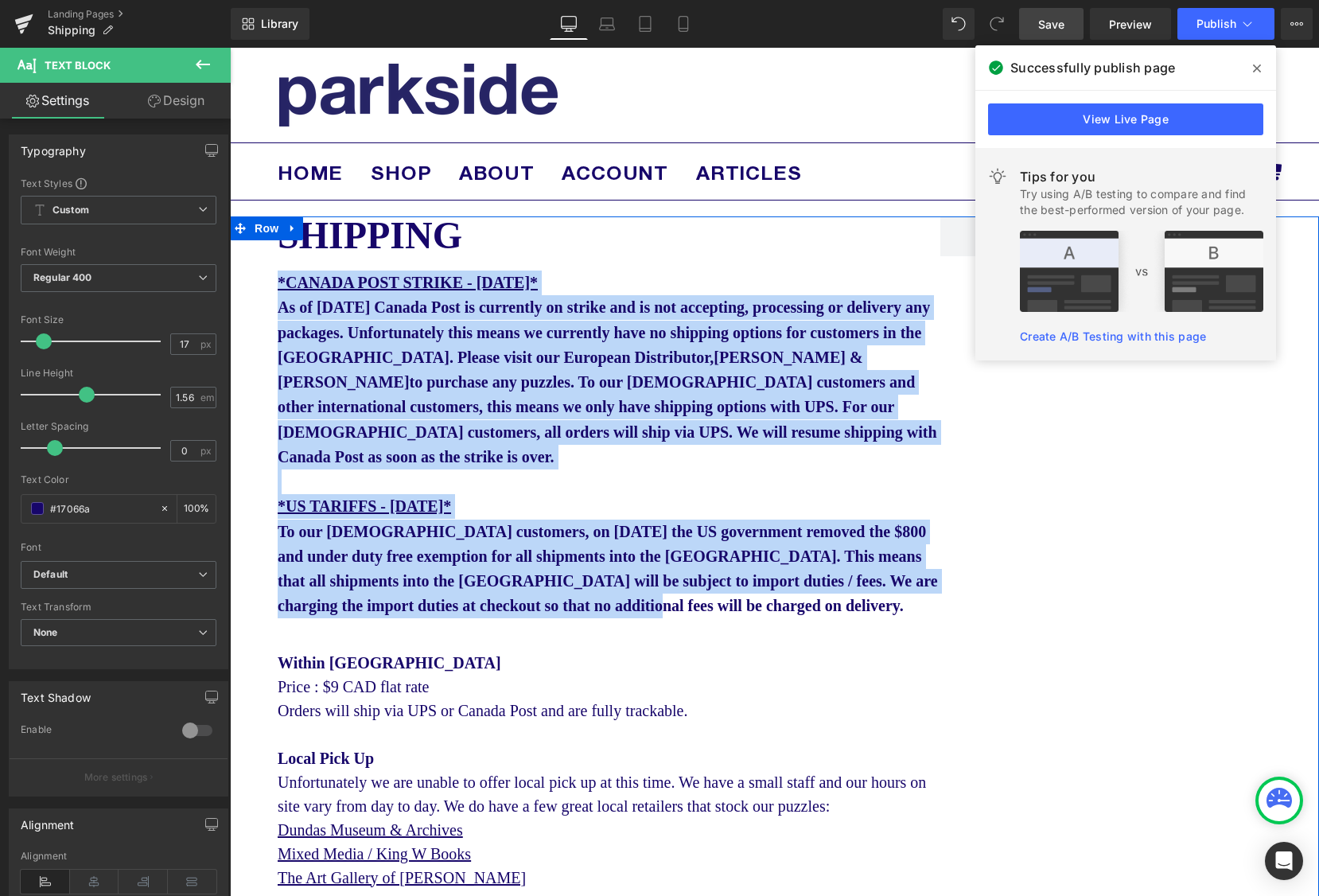
drag, startPoint x: 755, startPoint y: 613, endPoint x: 250, endPoint y: 280, distance: 604.9
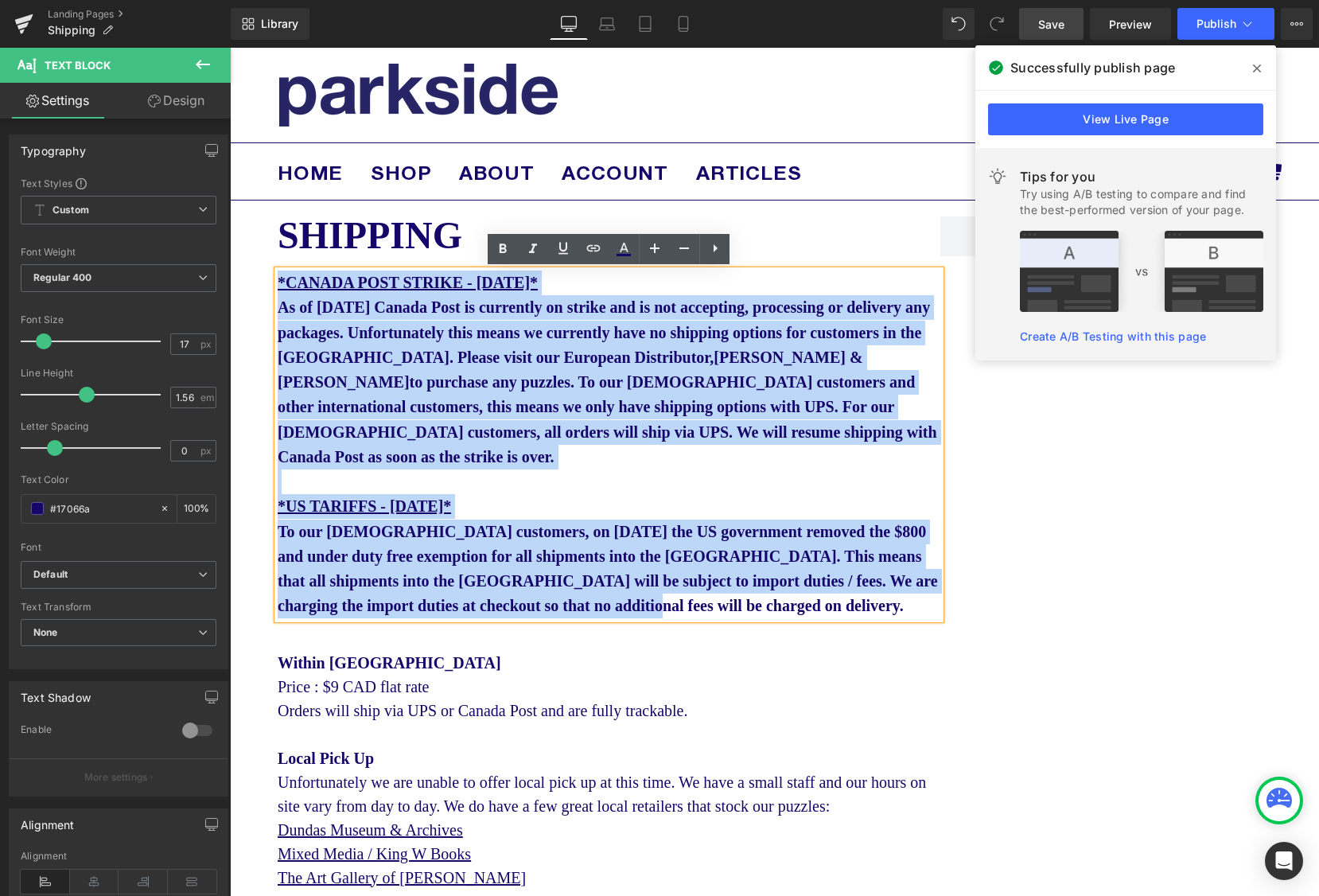
copy div "*CANADA POST STRIKE - [DATE]* As of [DATE] Canada Post is currently on strike a…"
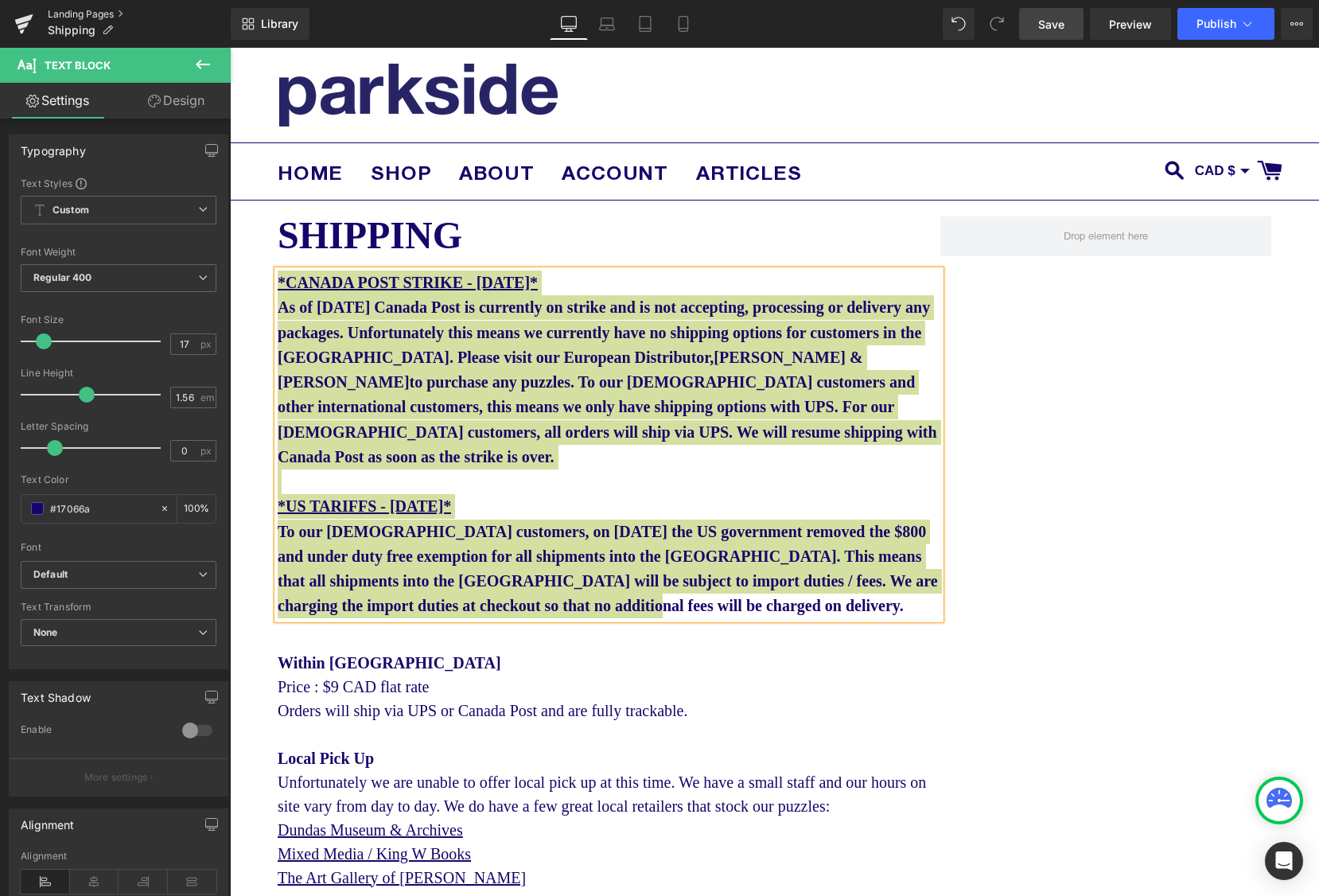
drag, startPoint x: 98, startPoint y: 11, endPoint x: 262, endPoint y: 200, distance: 250.2
click at [98, 11] on link "Landing Pages" at bounding box center [138, 13] width 183 height 12
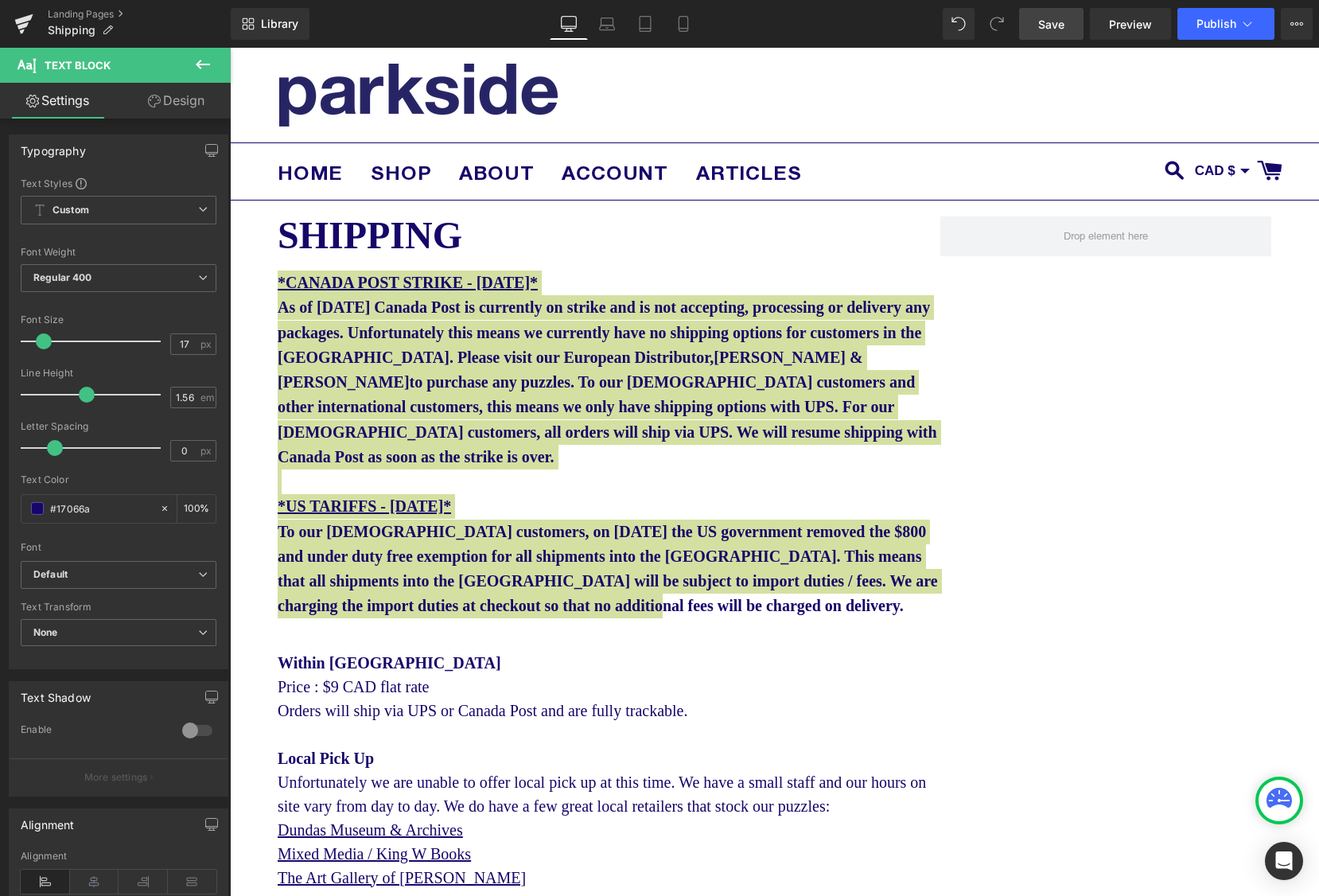
click at [1040, 26] on span "Save" at bounding box center [1052, 25] width 27 height 17
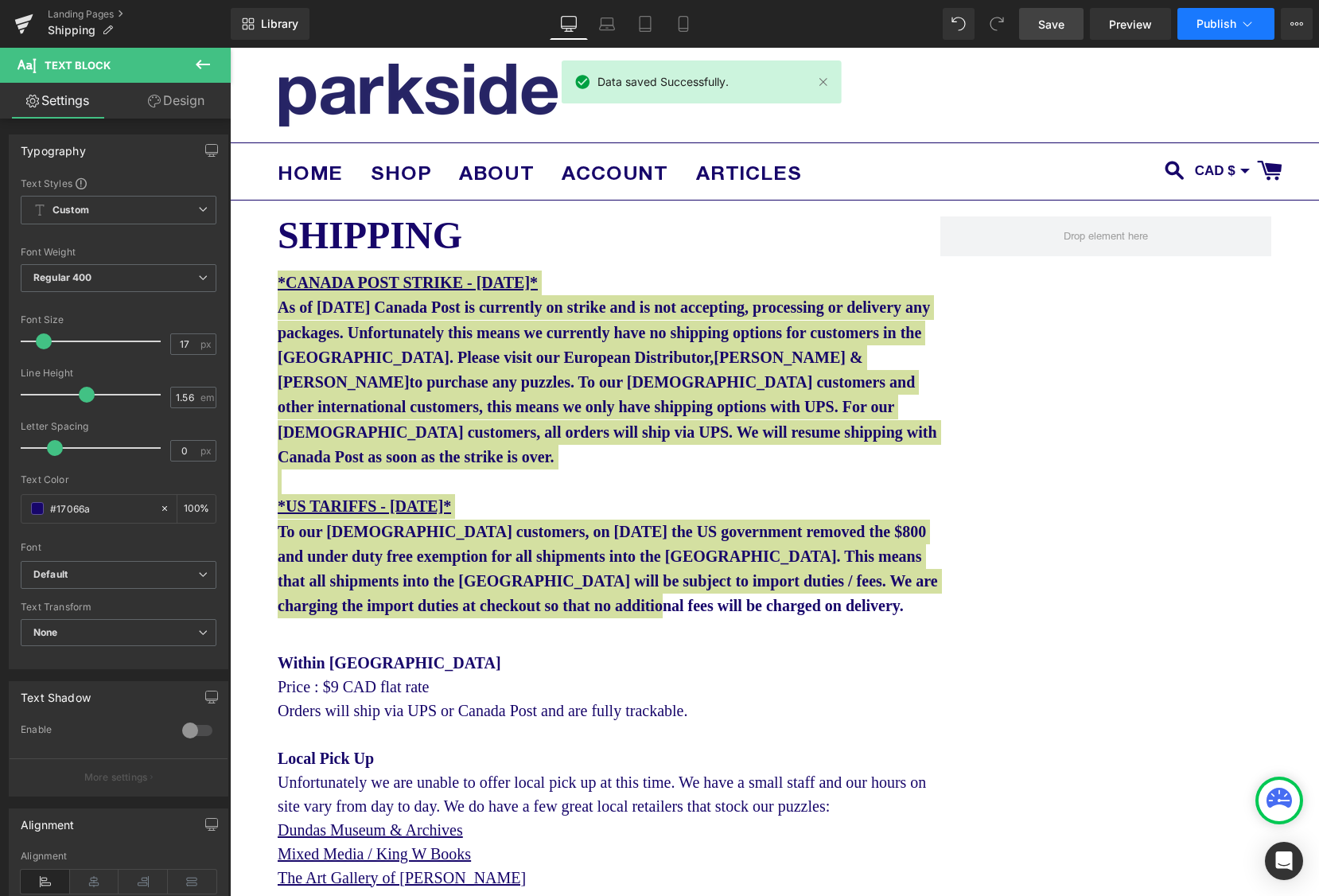
click at [1226, 21] on span "Publish" at bounding box center [1217, 23] width 40 height 12
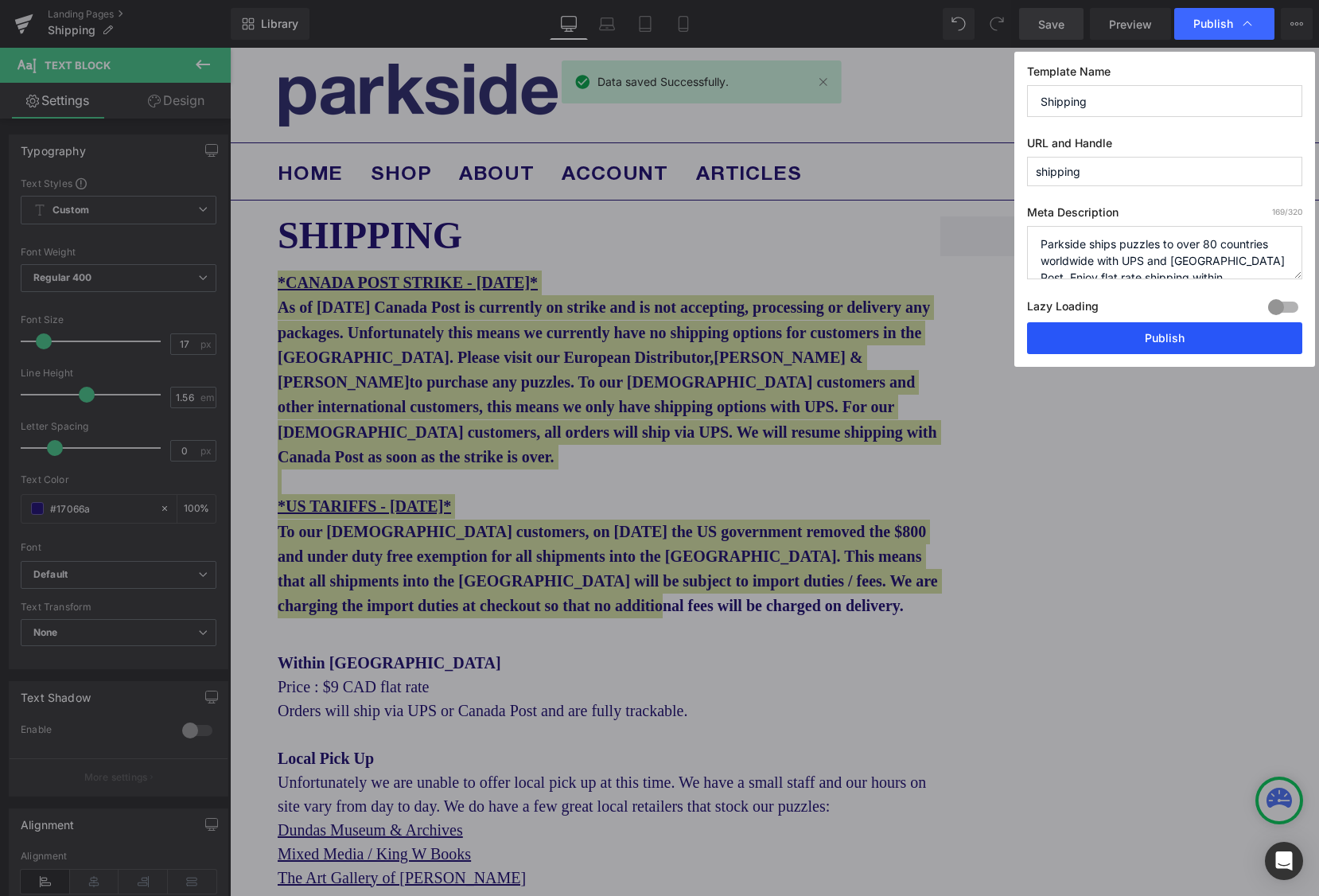
click at [1158, 338] on button "Publish" at bounding box center [1164, 338] width 275 height 32
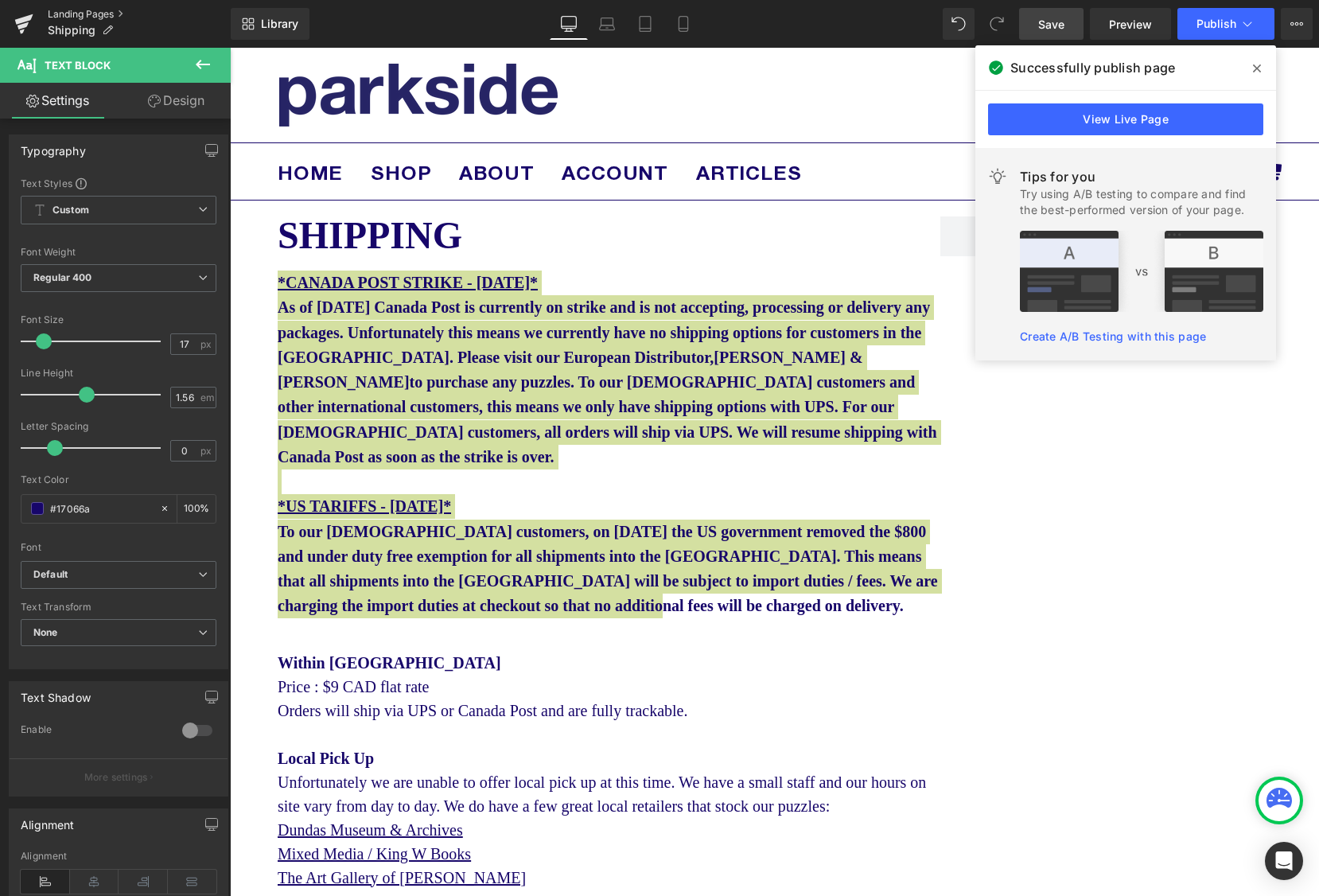
click at [77, 13] on link "Landing Pages" at bounding box center [138, 13] width 183 height 12
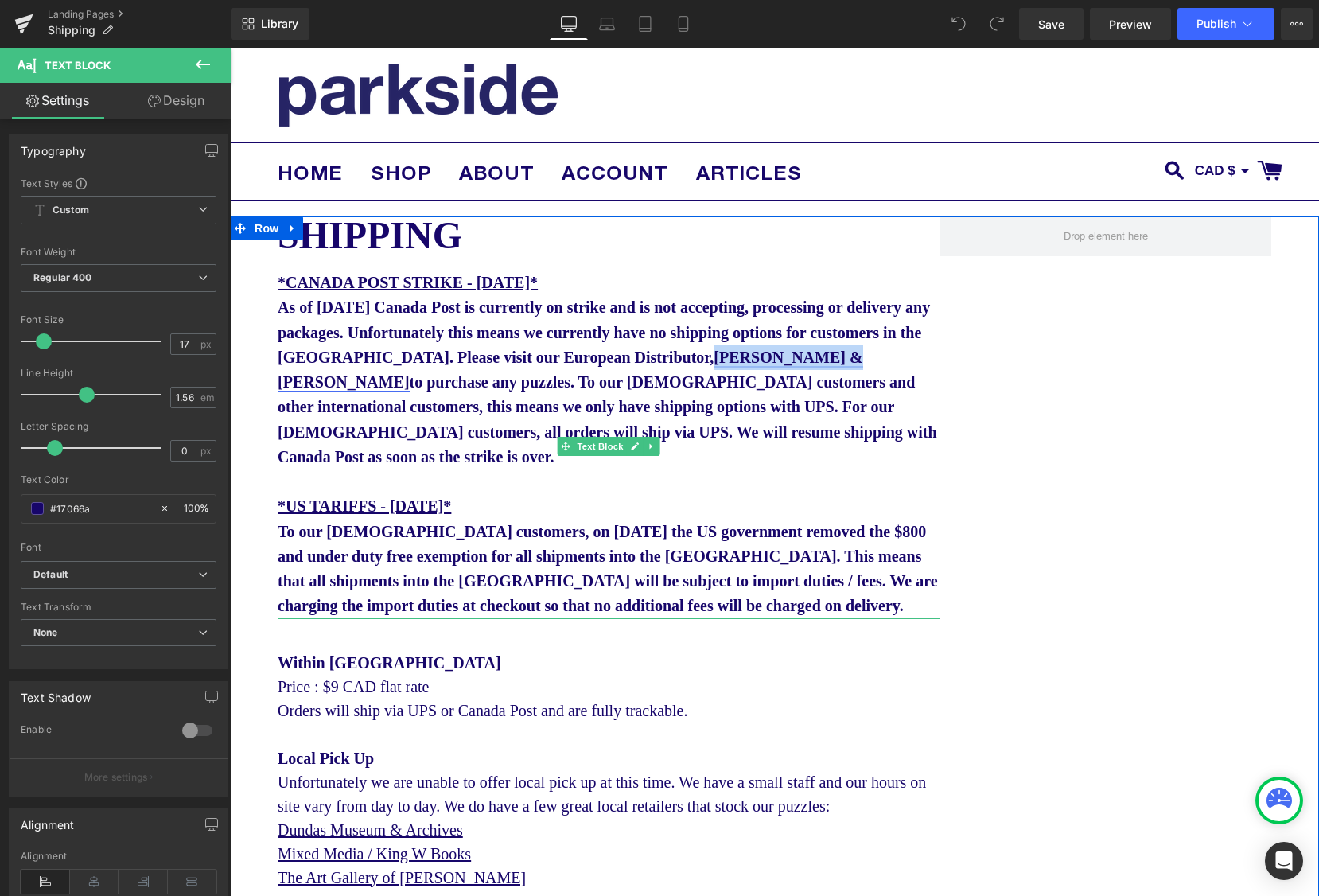
drag, startPoint x: 335, startPoint y: 384, endPoint x: 283, endPoint y: 389, distance: 52.2
click at [283, 389] on b "*CANADA POST STRIKE - [DATE]* As of [DATE] Canada Post is currently on strike a…" at bounding box center [608, 370] width 660 height 192
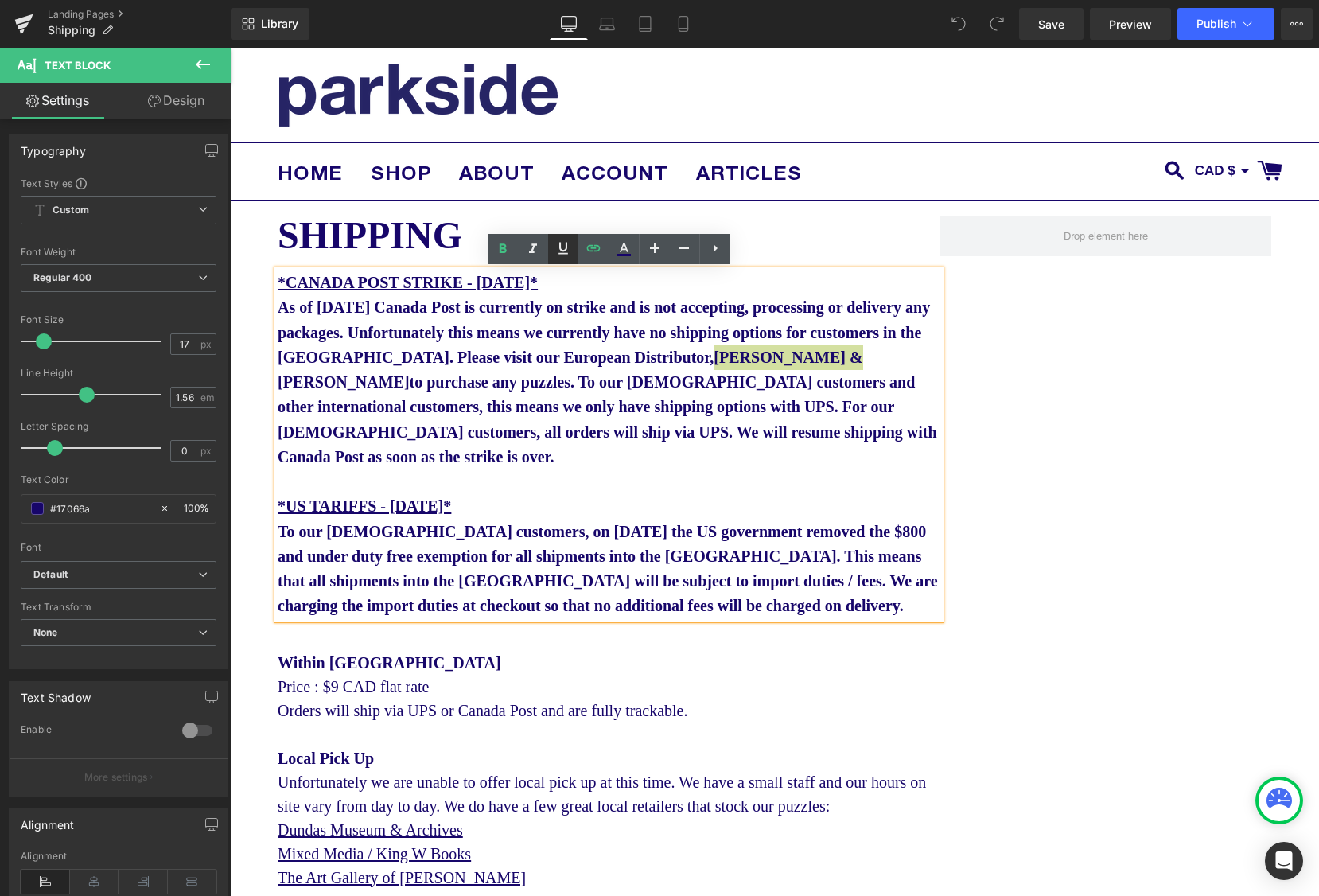
drag, startPoint x: 559, startPoint y: 248, endPoint x: 568, endPoint y: 252, distance: 9.8
click at [559, 248] on icon at bounding box center [563, 248] width 19 height 19
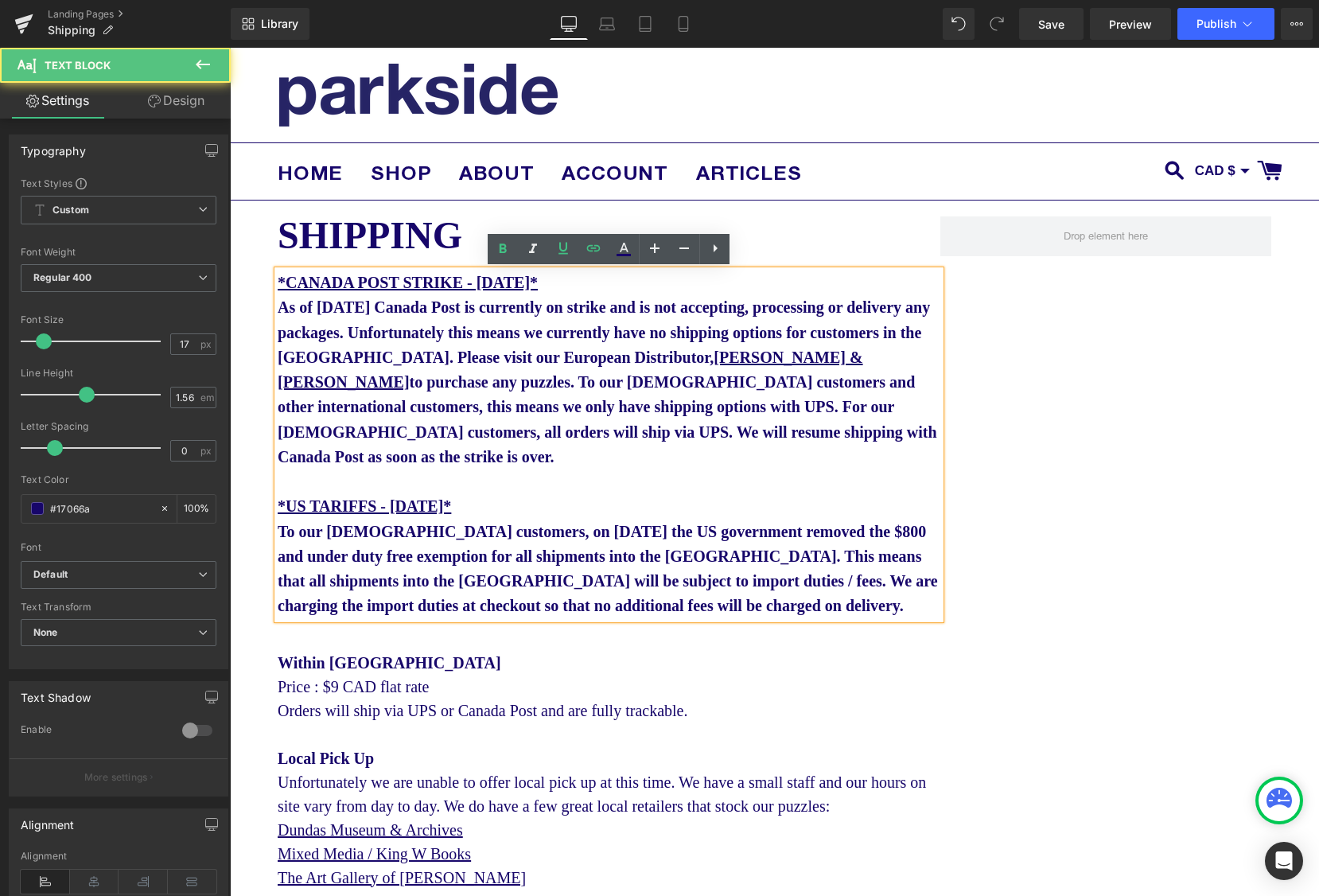
click at [828, 379] on b "*CANADA POST STRIKE - [DATE]* As of [DATE] Canada Post is currently on strike a…" at bounding box center [608, 370] width 660 height 192
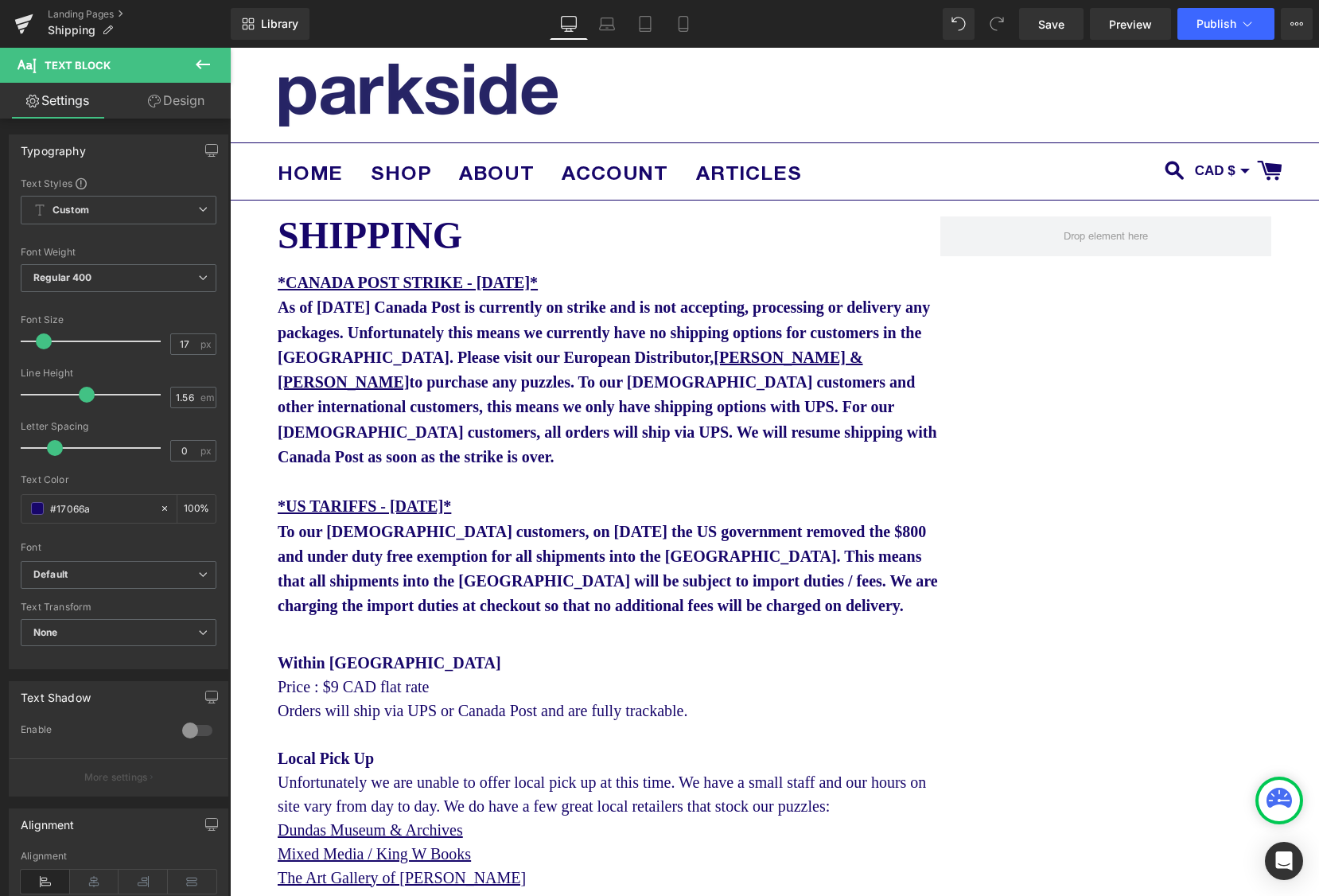
drag, startPoint x: 1055, startPoint y: 32, endPoint x: 1182, endPoint y: 41, distance: 127.3
click at [1055, 32] on span "Save" at bounding box center [1052, 25] width 27 height 17
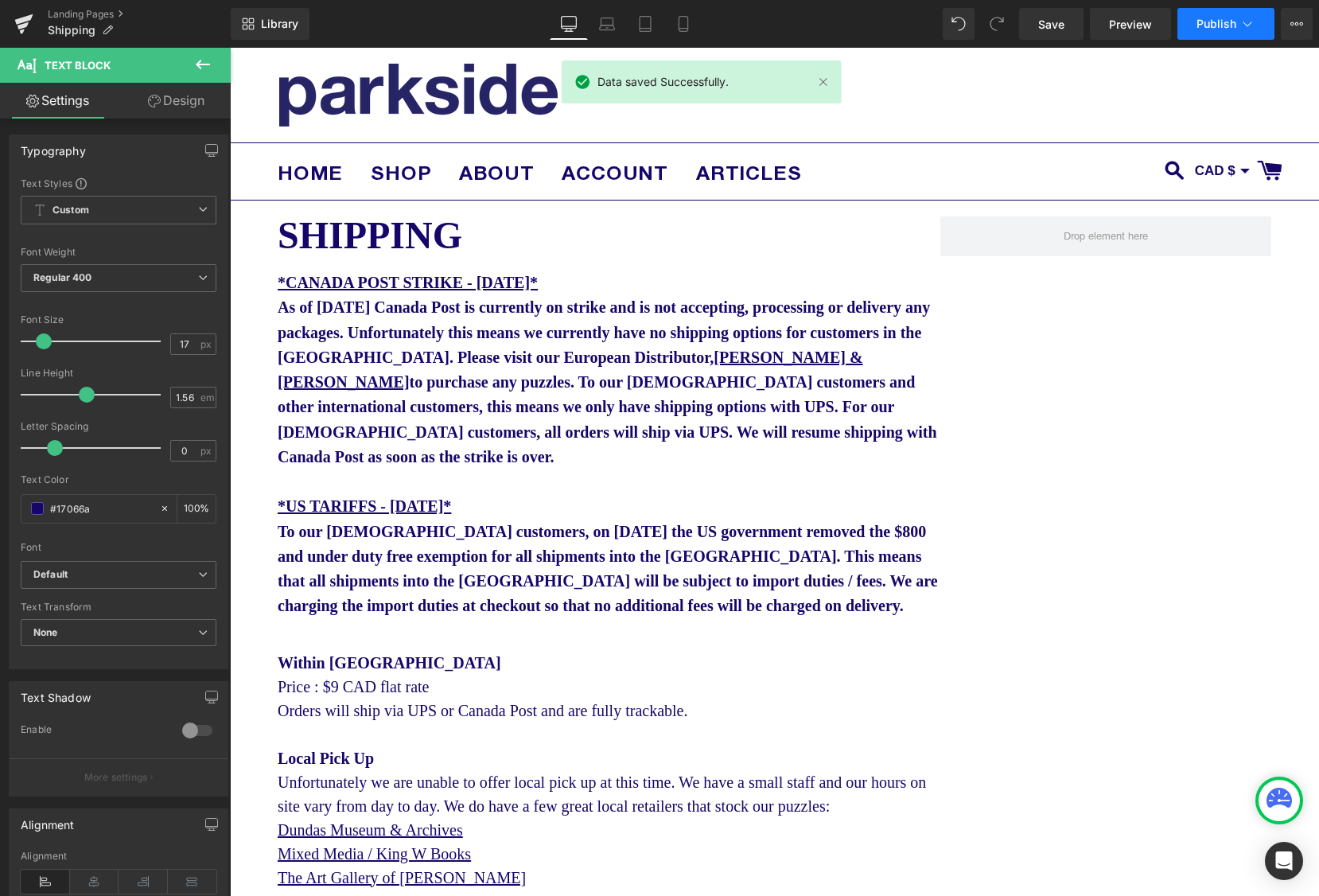
click at [1224, 27] on span "Publish" at bounding box center [1217, 23] width 40 height 12
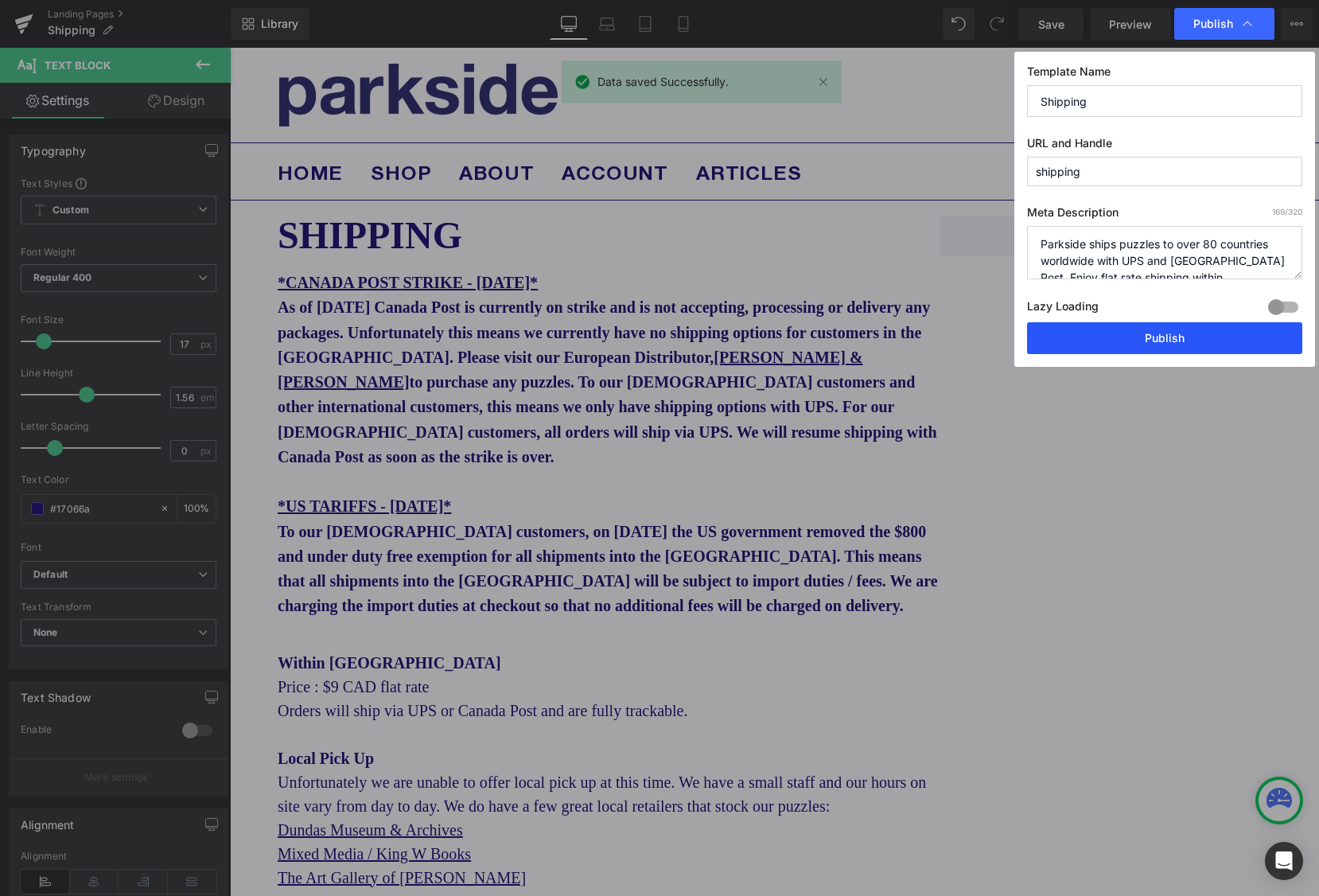
drag, startPoint x: 1170, startPoint y: 339, endPoint x: 943, endPoint y: 289, distance: 232.4
click at [1170, 339] on button "Publish" at bounding box center [1164, 338] width 275 height 32
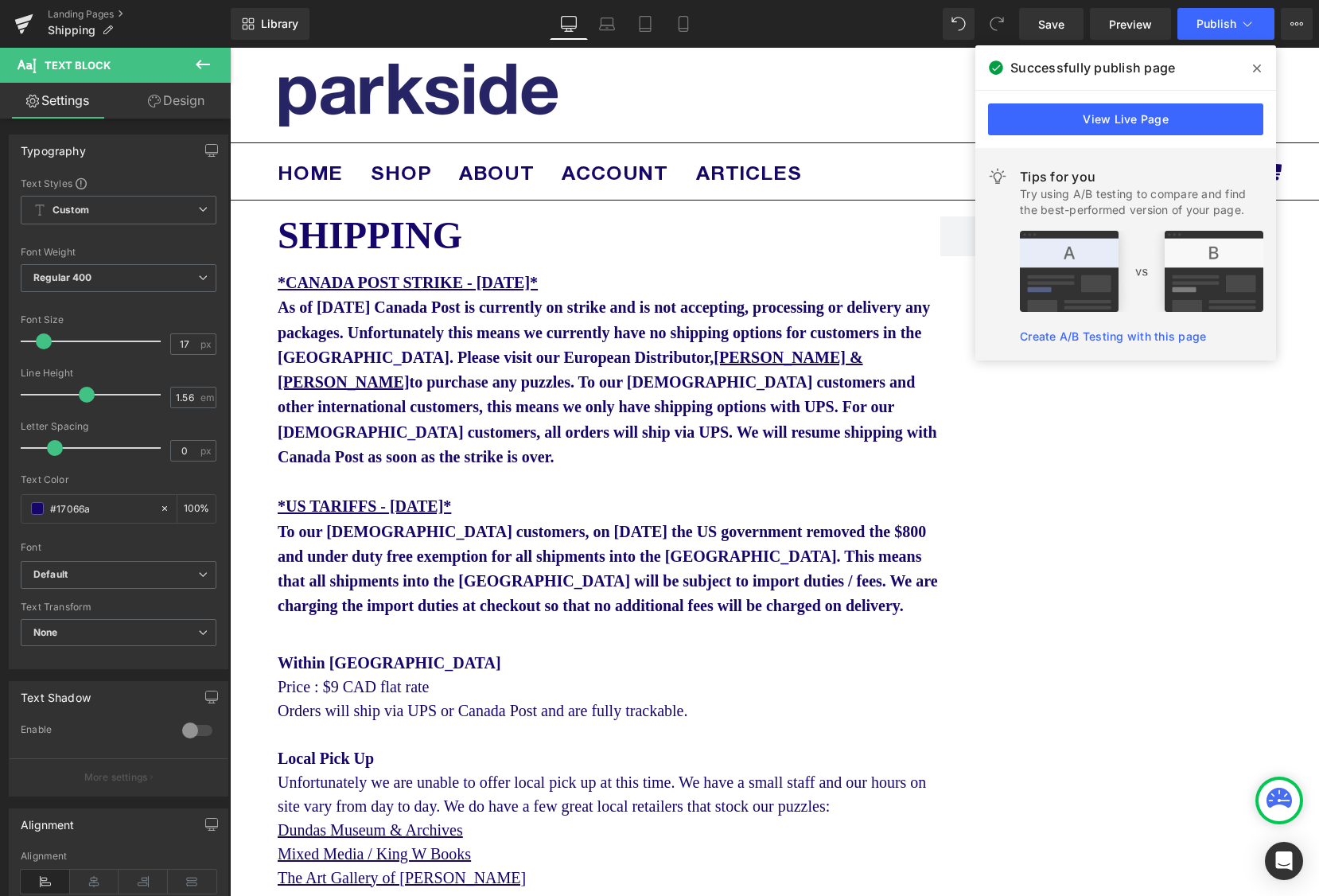
drag, startPoint x: 1250, startPoint y: 62, endPoint x: 1007, endPoint y: 25, distance: 245.8
click at [1250, 62] on span at bounding box center [1257, 68] width 26 height 26
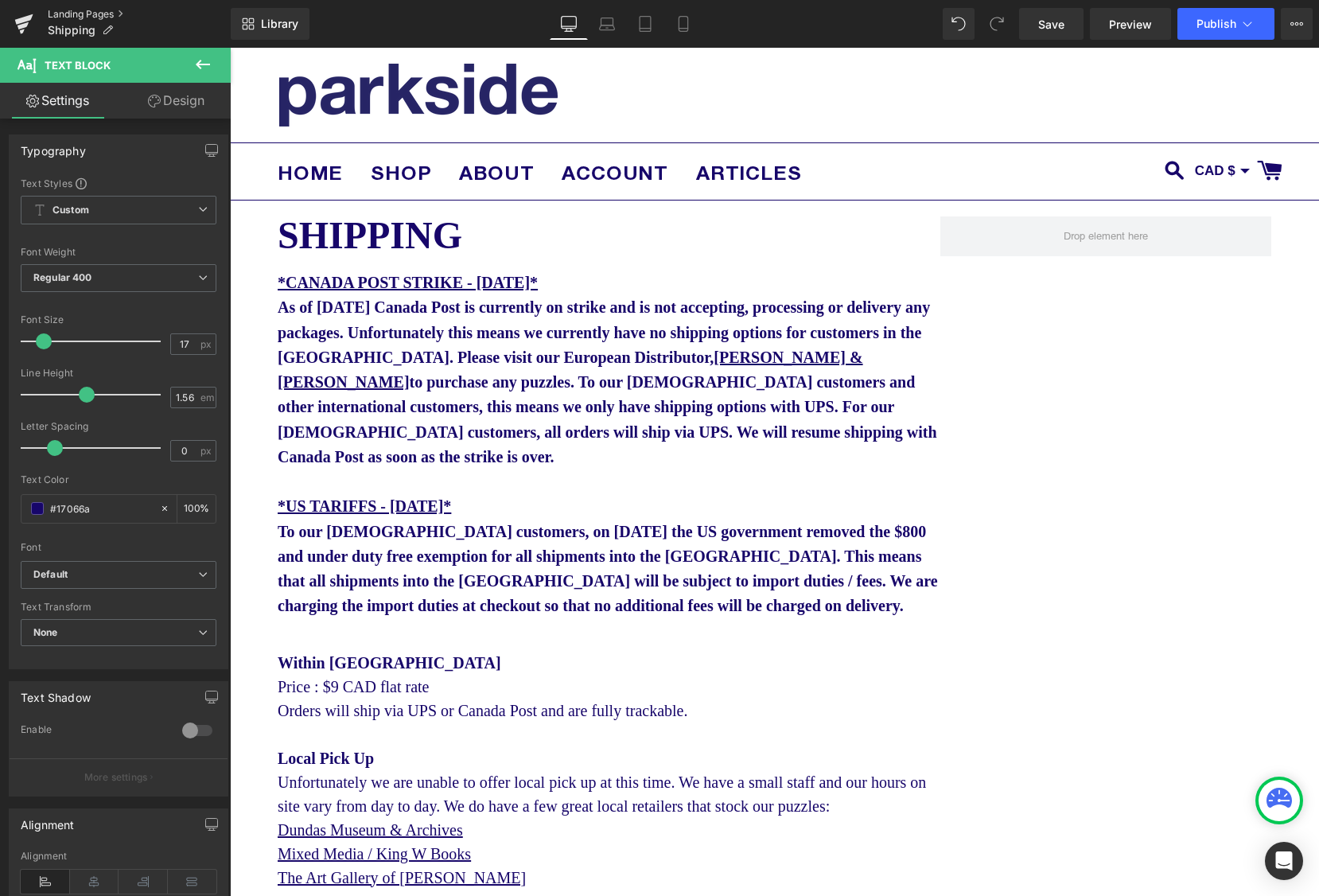
drag, startPoint x: 98, startPoint y: 12, endPoint x: 115, endPoint y: 26, distance: 22.0
click at [98, 12] on link "Landing Pages" at bounding box center [138, 13] width 183 height 12
